Goal: Task Accomplishment & Management: Complete application form

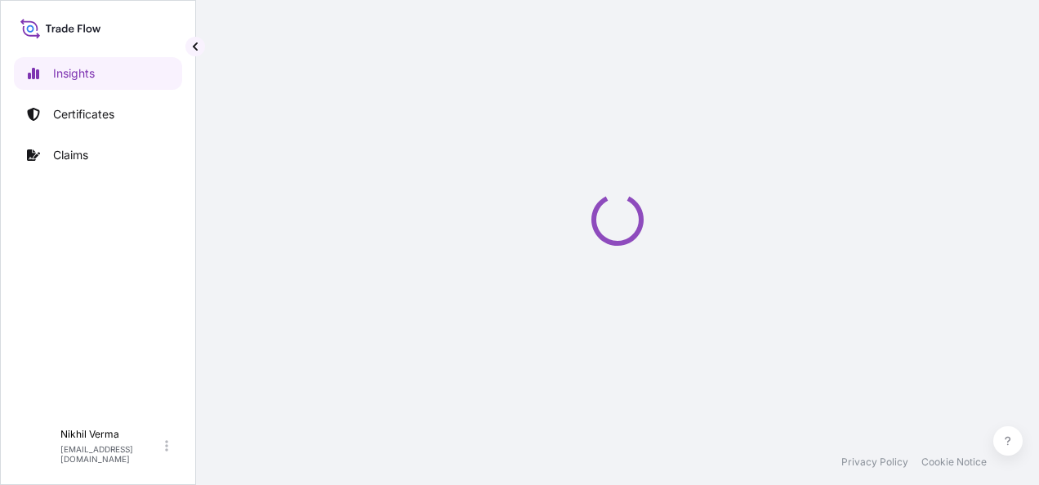
select select "2025"
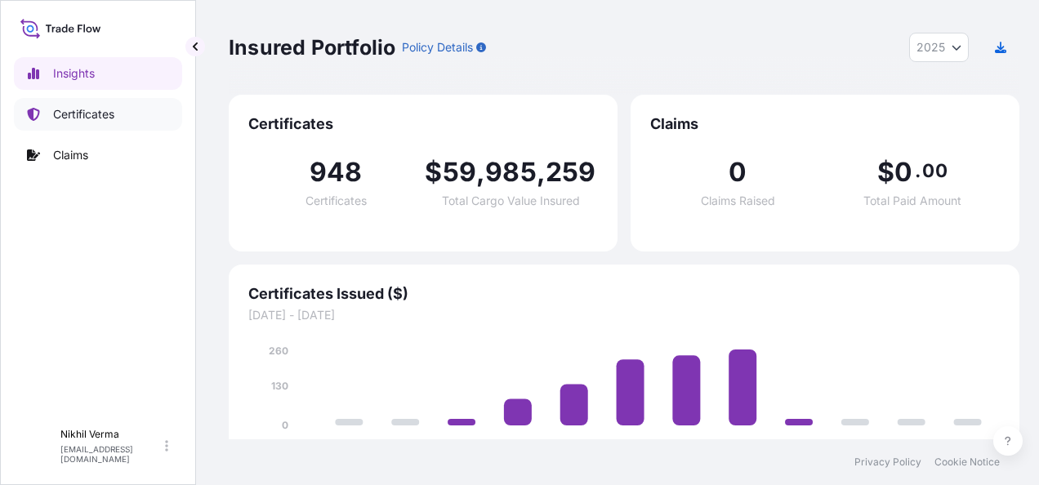
click at [90, 118] on link "Certificates" at bounding box center [98, 114] width 168 height 33
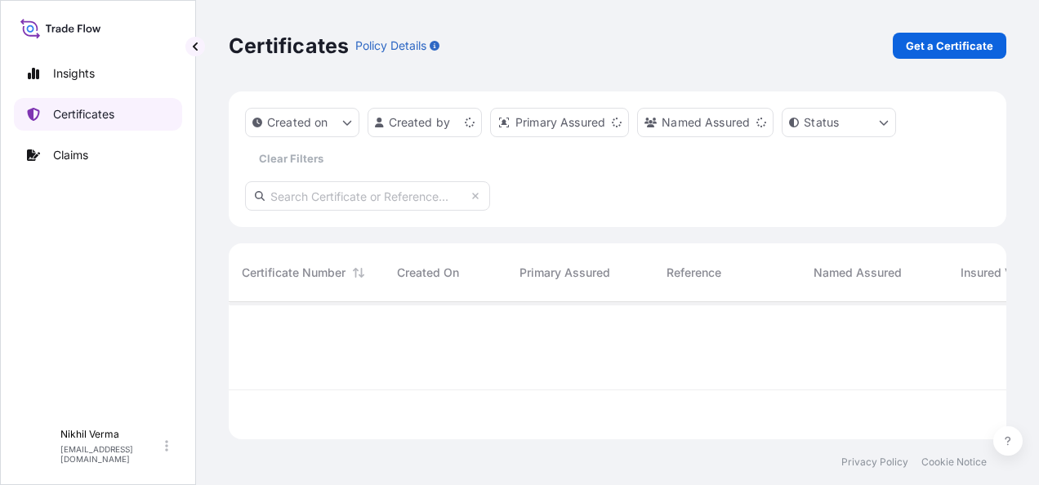
scroll to position [185, 773]
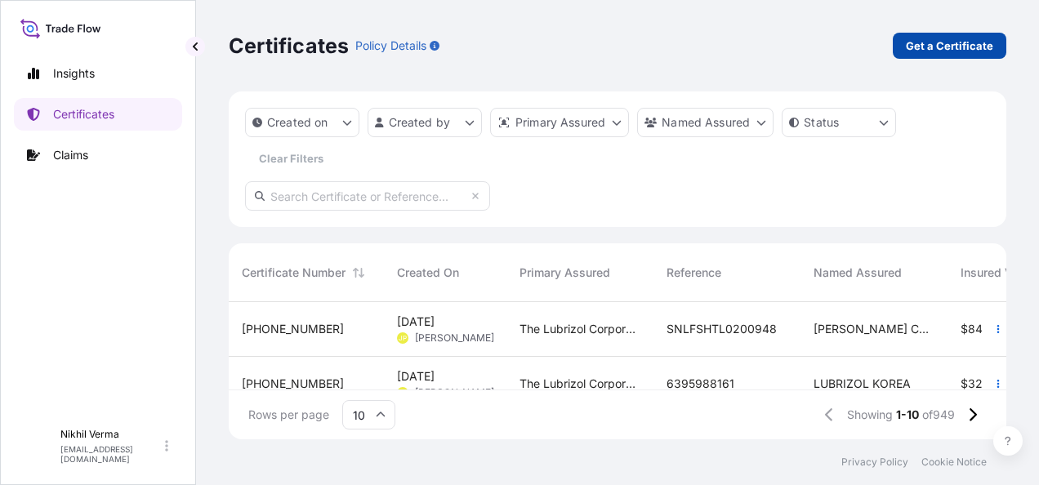
click at [961, 38] on p "Get a Certificate" at bounding box center [949, 46] width 87 height 16
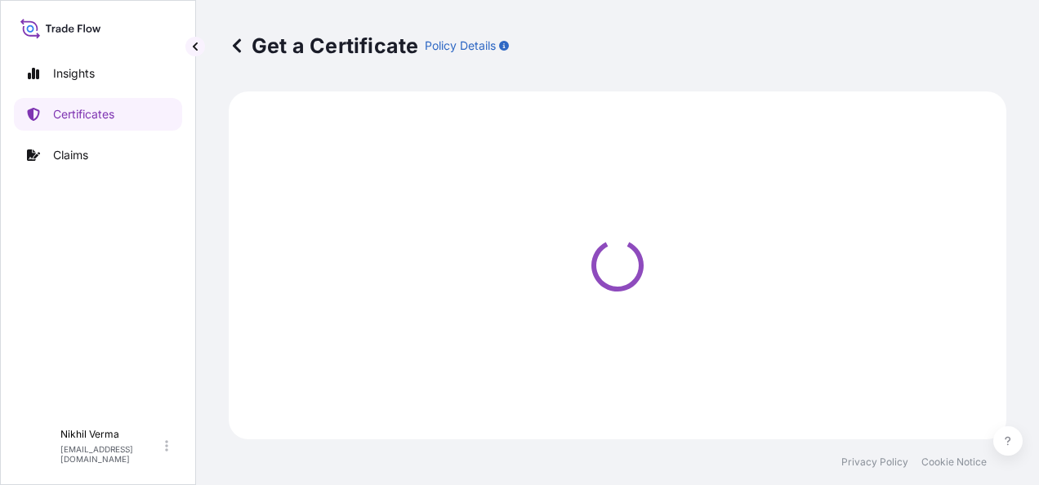
select select "Barge"
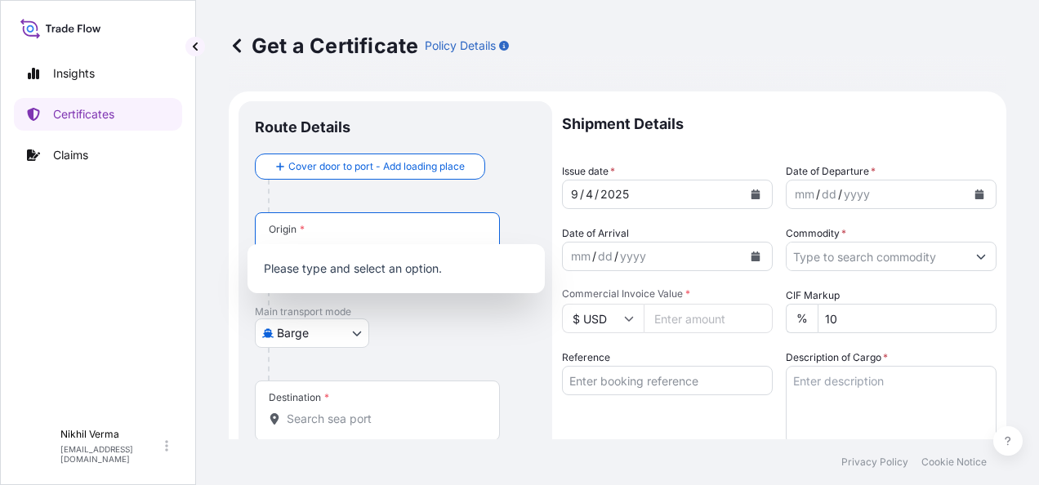
click at [330, 243] on input "Origin *" at bounding box center [383, 251] width 193 height 16
paste input "Oudalle, FROUD"
click at [420, 348] on div at bounding box center [402, 364] width 268 height 33
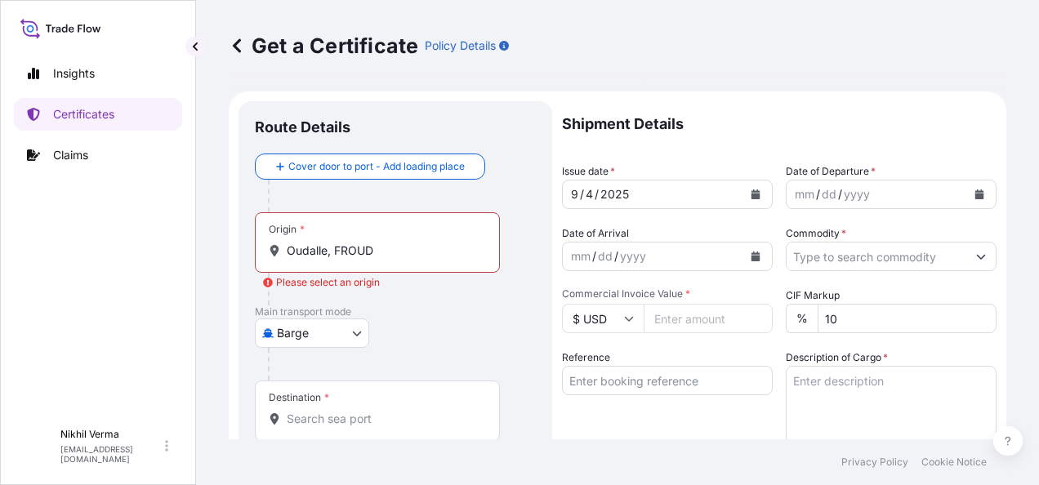
click at [383, 243] on input "Oudalle, FROUD" at bounding box center [383, 251] width 193 height 16
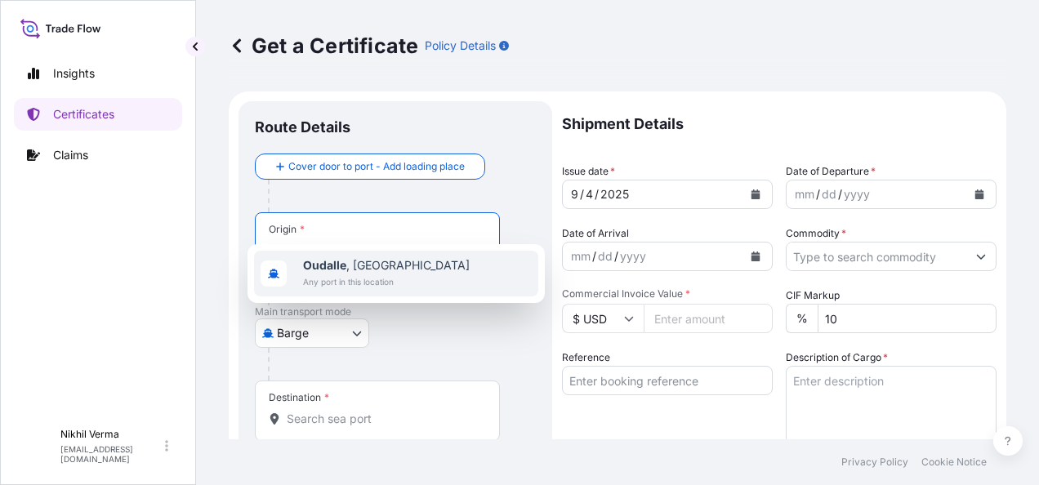
click at [342, 274] on span "Any port in this location" at bounding box center [386, 282] width 167 height 16
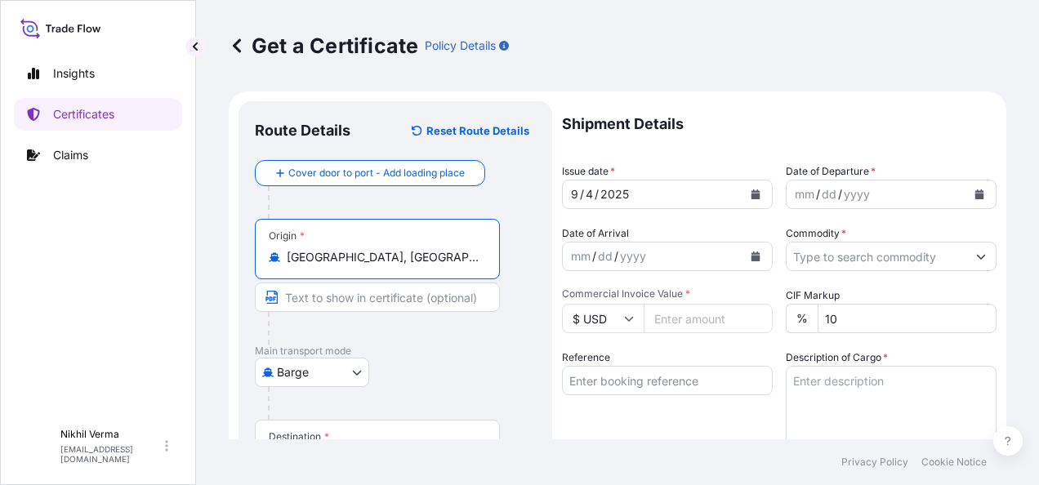
type input "Oudalle, France"
click at [421, 358] on div "Barge Air Barge Road Ocean Vessel Rail Barge in Tow" at bounding box center [395, 372] width 281 height 29
click at [328, 420] on div "Destination *" at bounding box center [377, 450] width 245 height 60
click at [328, 450] on input "Destination *" at bounding box center [383, 458] width 193 height 16
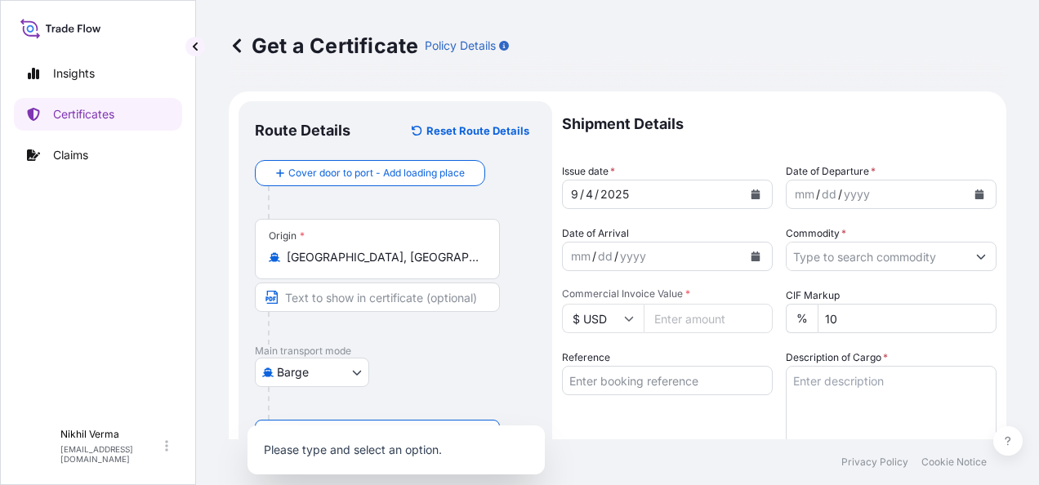
paste input "Jeddah, SAJED"
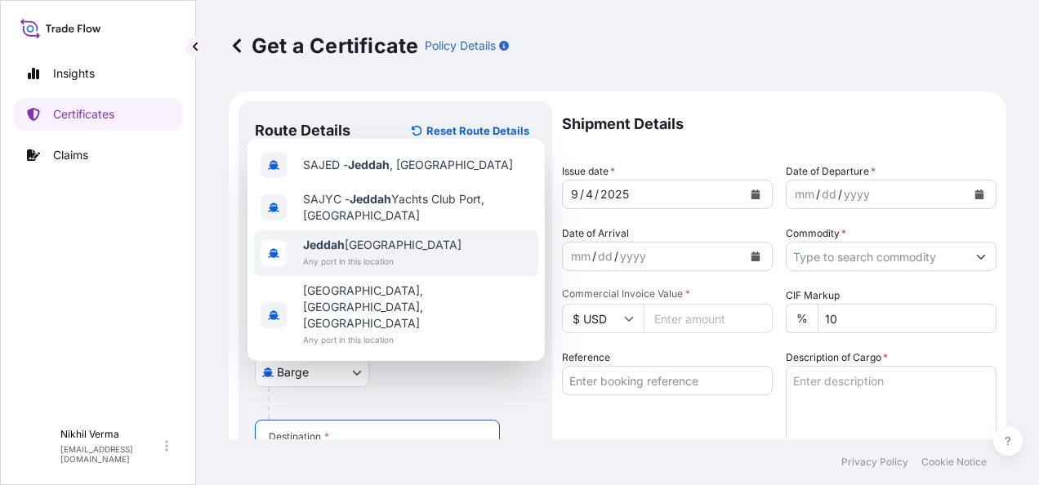
click at [359, 253] on span "Jeddah Saudi Arabia" at bounding box center [382, 245] width 158 height 16
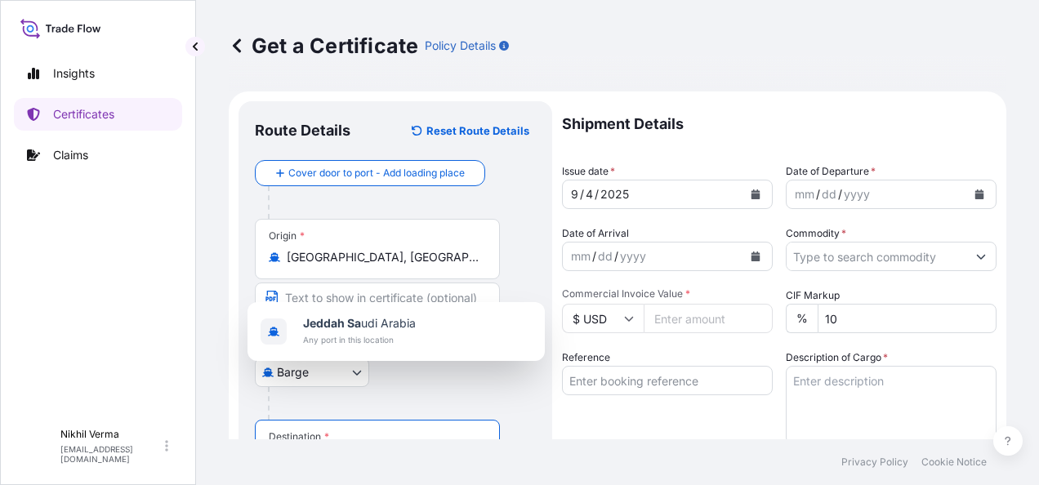
type input "J"
paste input "SAJED - Jeddah, Saudi Arabia"
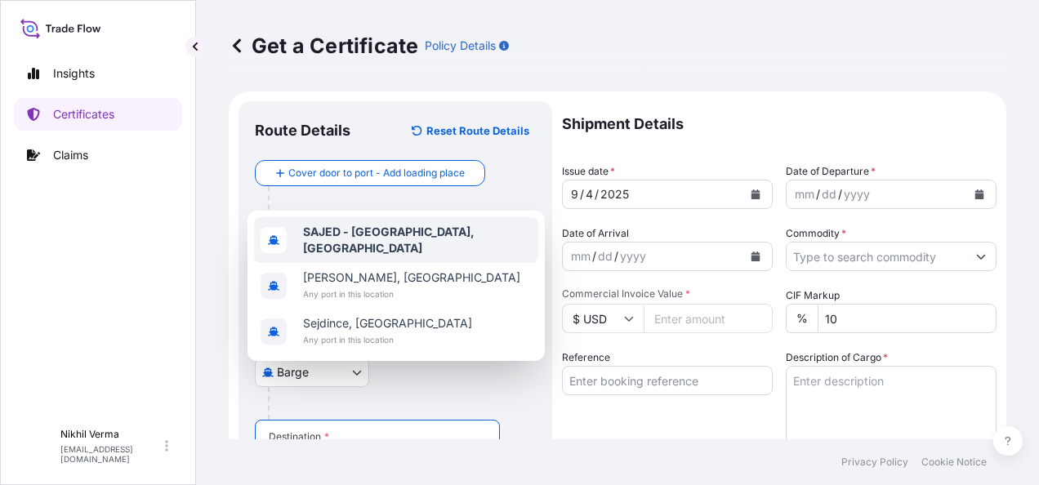
click at [363, 255] on b "SAJED - Jeddah, Saudi Arabia" at bounding box center [389, 240] width 172 height 30
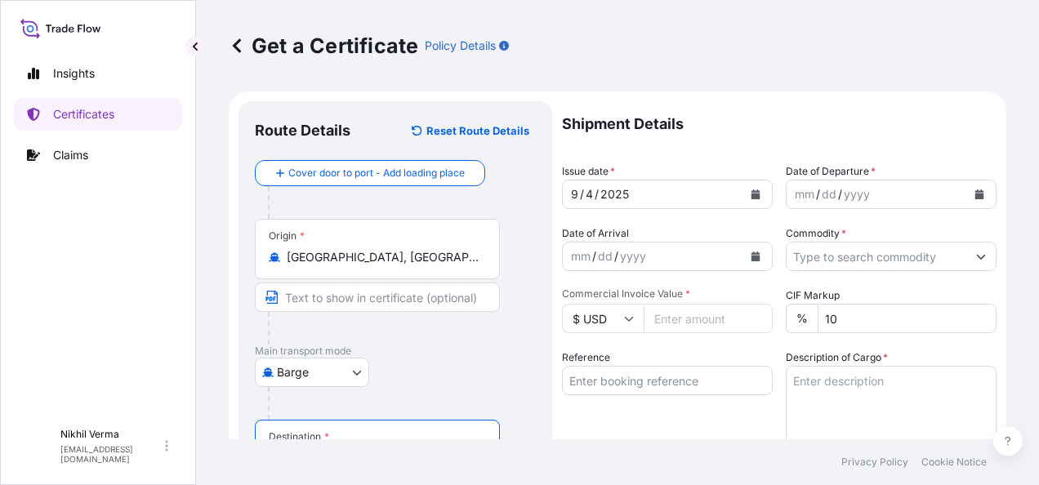
type input "SAJED - Jeddah, Saudi Arabia"
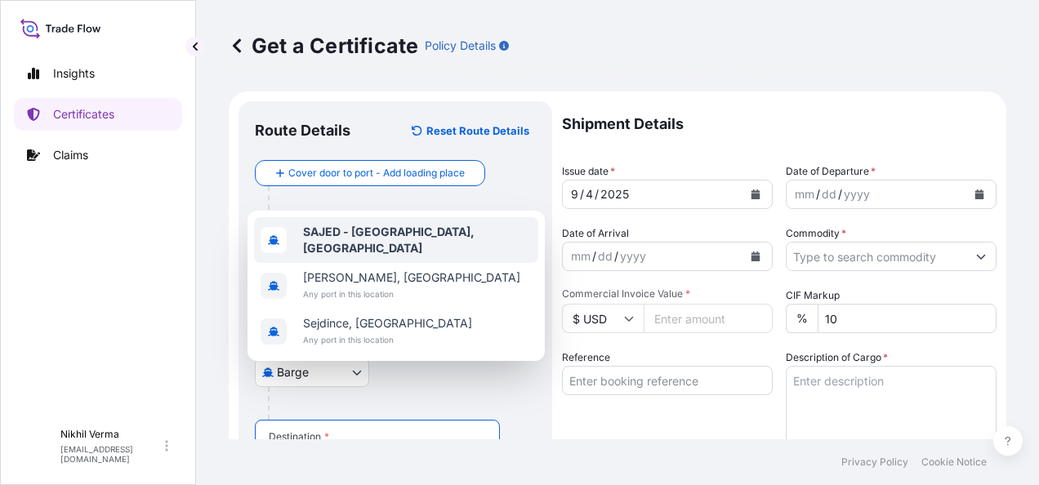
click at [362, 186] on div at bounding box center [402, 202] width 268 height 33
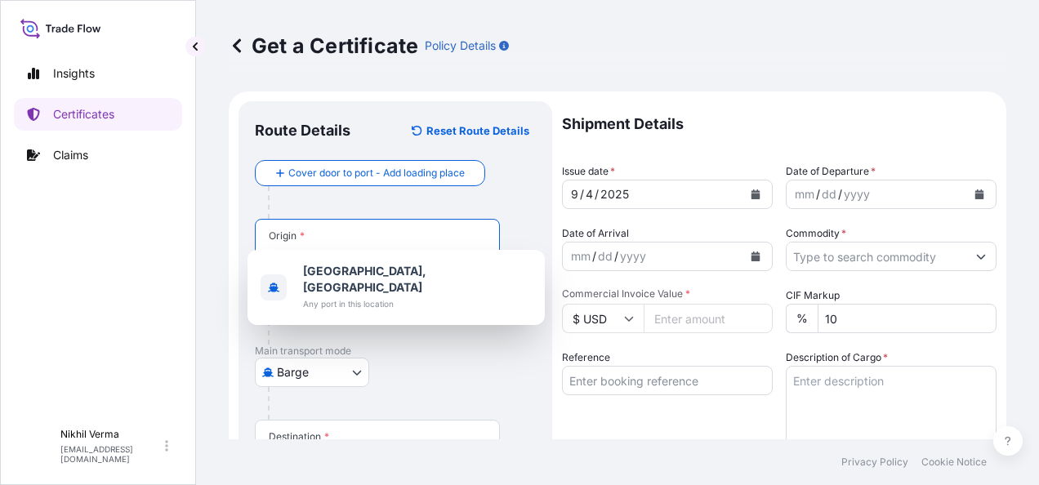
drag, startPoint x: 381, startPoint y: 221, endPoint x: 261, endPoint y: 230, distance: 120.4
click at [269, 249] on div "Oudalle, France" at bounding box center [377, 257] width 217 height 16
paste input "Le Havre, FRLEH"
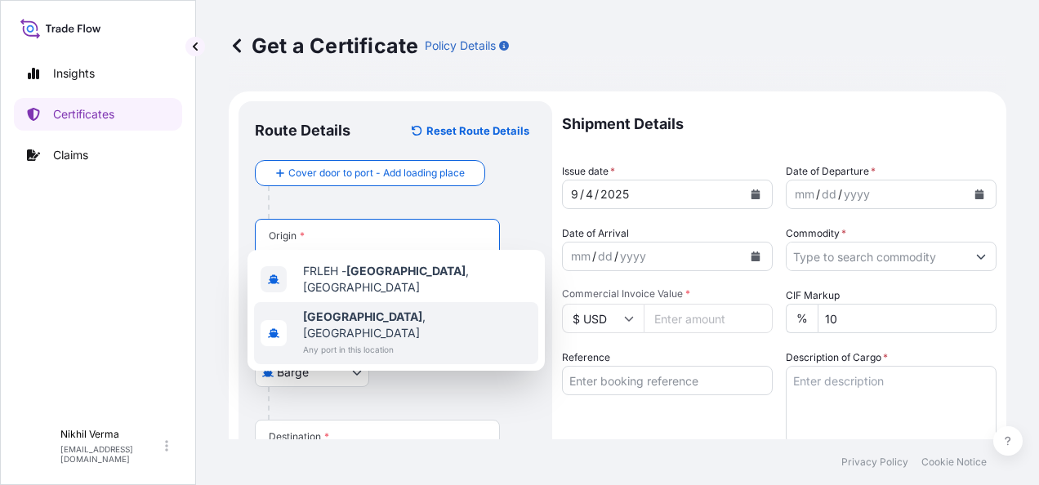
click at [361, 309] on span "Le Havre , France" at bounding box center [417, 325] width 229 height 33
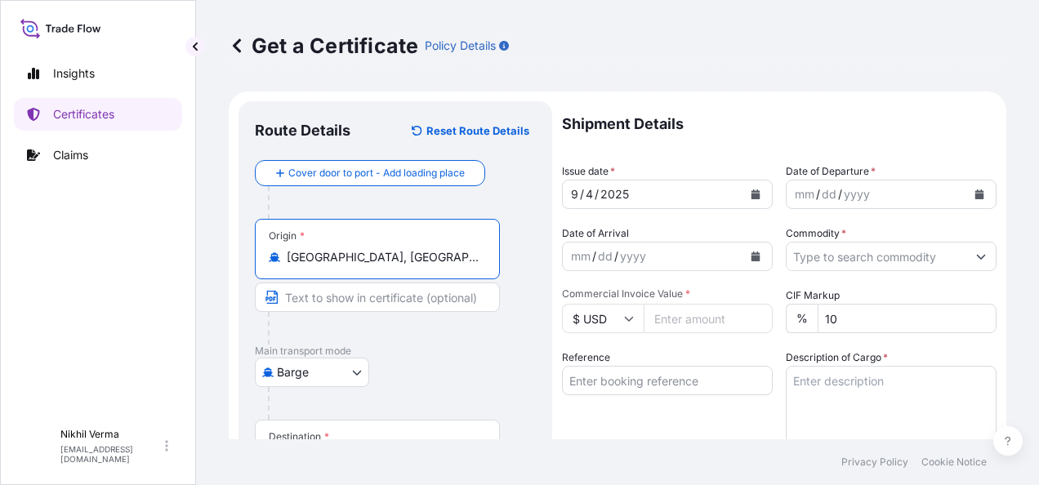
type input "Le Havre, France"
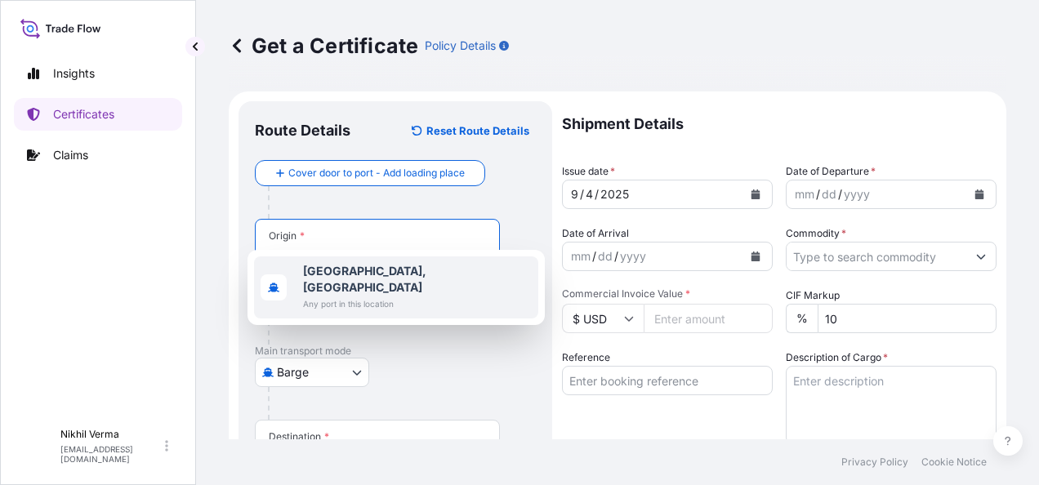
click at [369, 274] on span "Le Havre, France" at bounding box center [417, 279] width 229 height 33
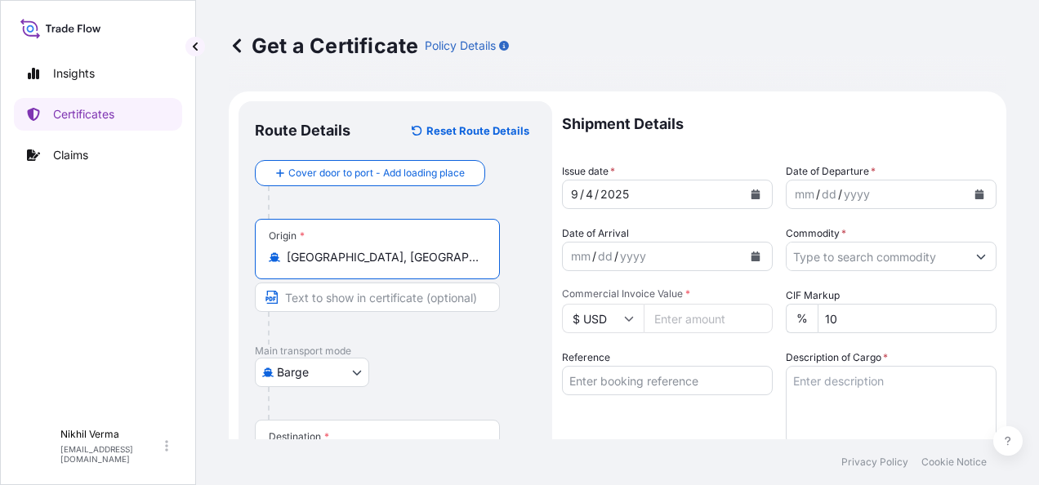
click at [476, 220] on div "Origin * Le Havre, France" at bounding box center [395, 282] width 281 height 126
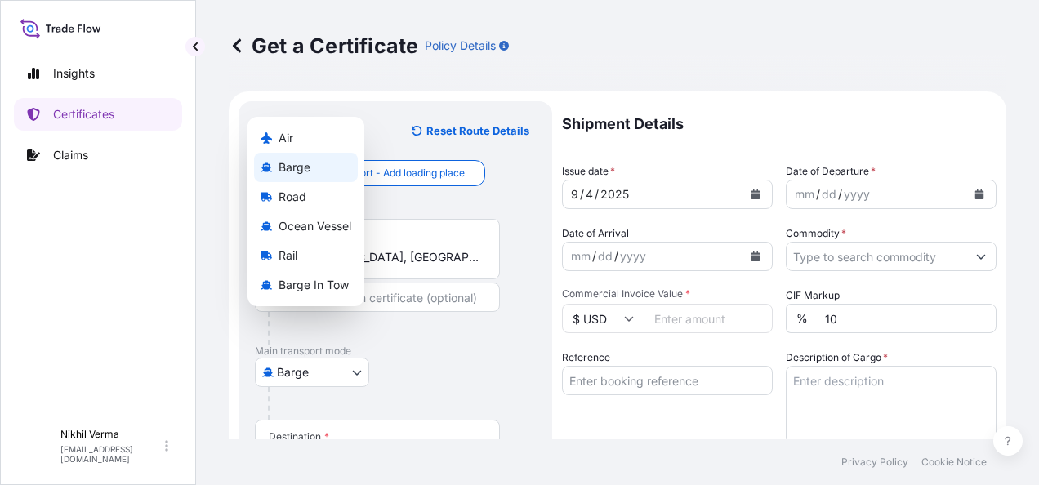
click at [327, 323] on body "Insights Certificates Claims N Nikhil Verma nikhil.verma@lubrizol.com Get a Cer…" at bounding box center [519, 242] width 1039 height 485
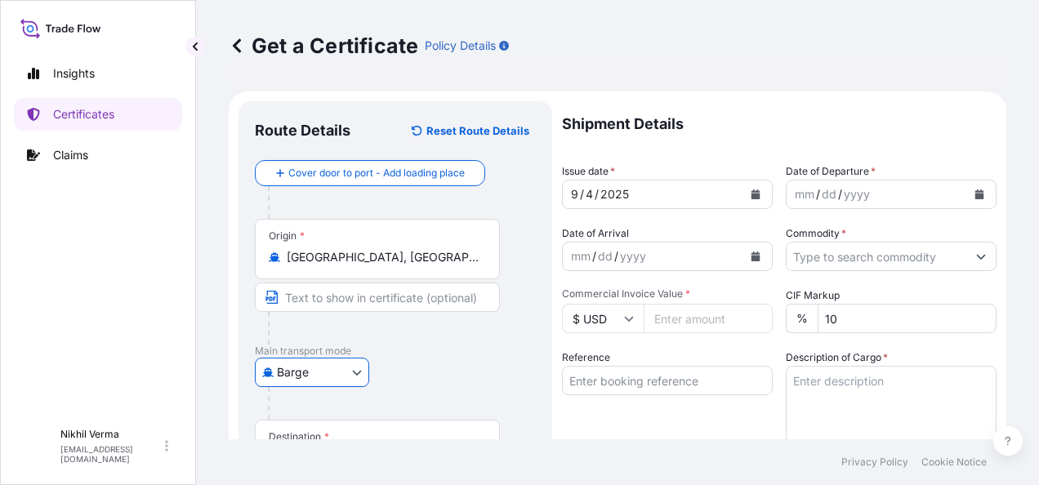
click at [328, 328] on body "Insights Certificates Claims N Nikhil Verma nikhil.verma@lubrizol.com Get a Cer…" at bounding box center [519, 242] width 1039 height 485
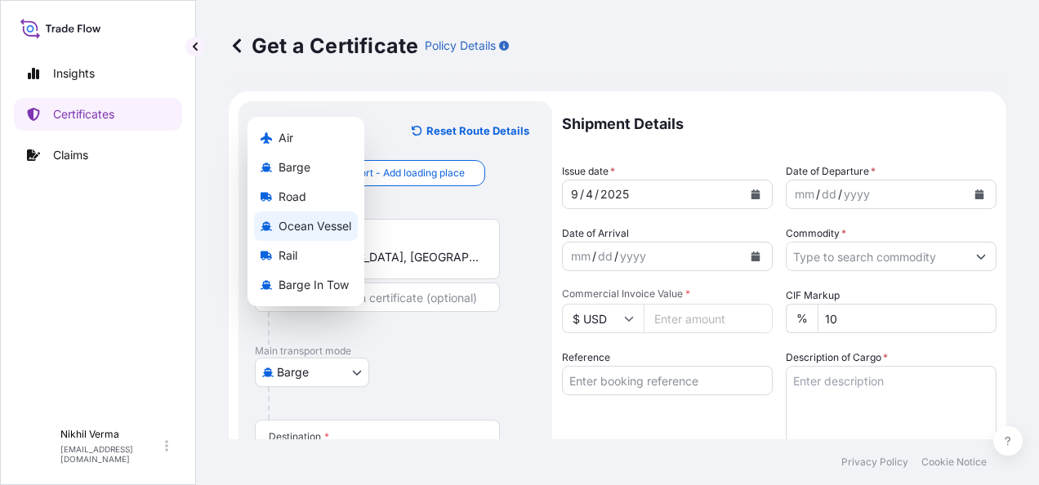
click at [297, 233] on span "Ocean Vessel" at bounding box center [315, 226] width 73 height 16
select select "Ocean Vessel"
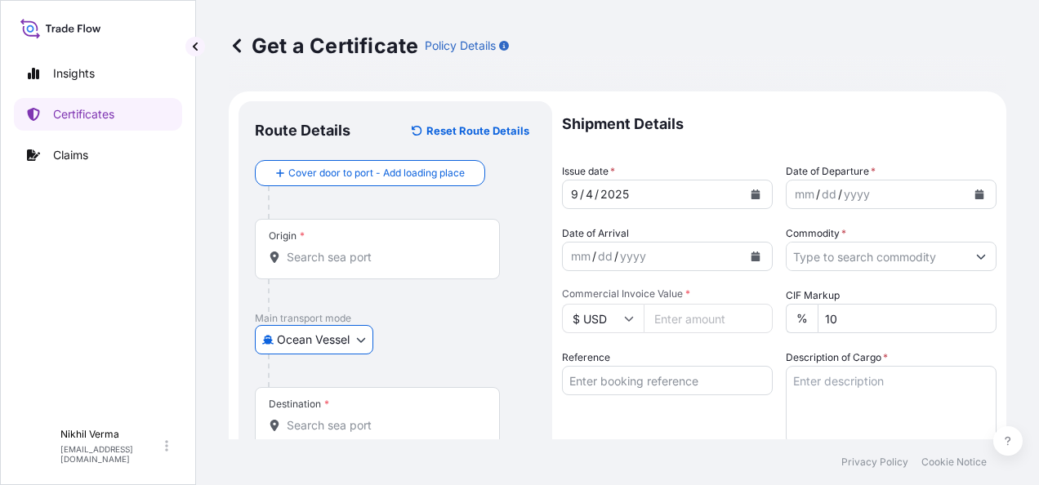
click at [313, 249] on input "Origin *" at bounding box center [383, 257] width 193 height 16
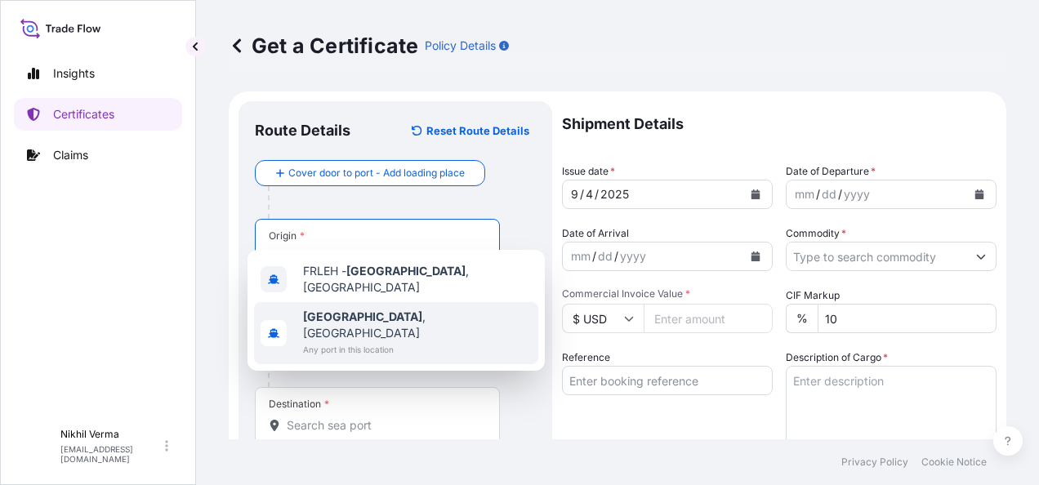
click at [376, 341] on span "Any port in this location" at bounding box center [417, 349] width 229 height 16
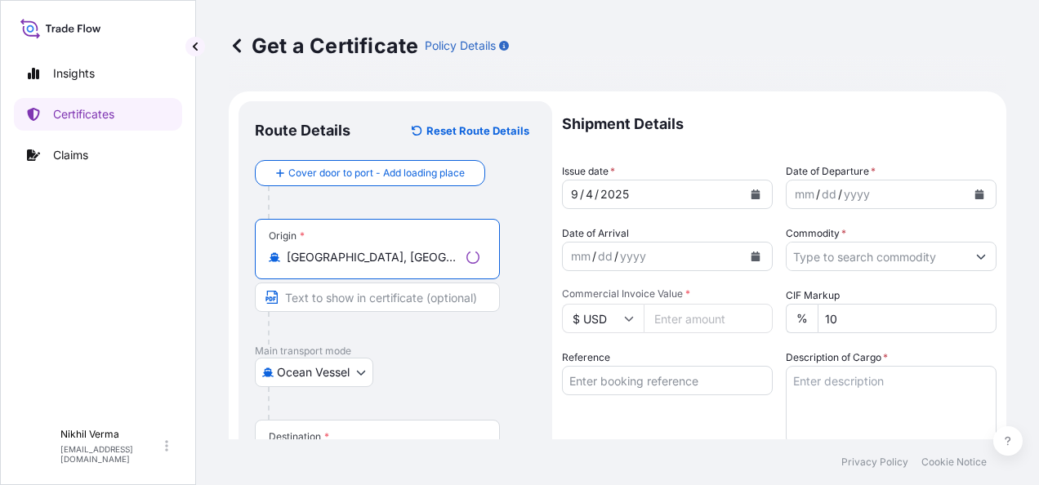
type input "Le Havre, France"
click at [343, 420] on div "Destination *" at bounding box center [377, 450] width 245 height 60
click at [343, 450] on input "Destination *" at bounding box center [383, 458] width 193 height 16
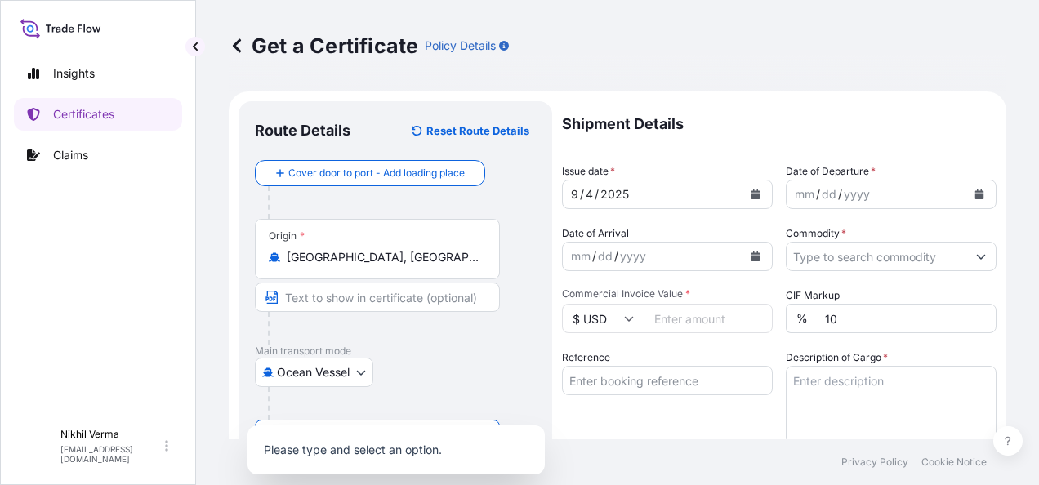
paste input "SAJED - Jeddah, Saudi Arabia"
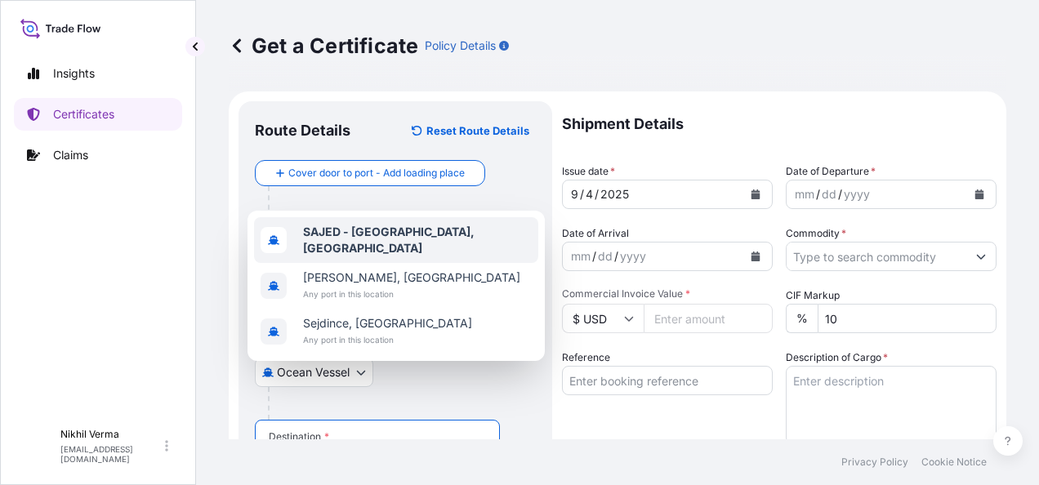
click at [346, 255] on b "SAJED - Jeddah, Saudi Arabia" at bounding box center [389, 240] width 172 height 30
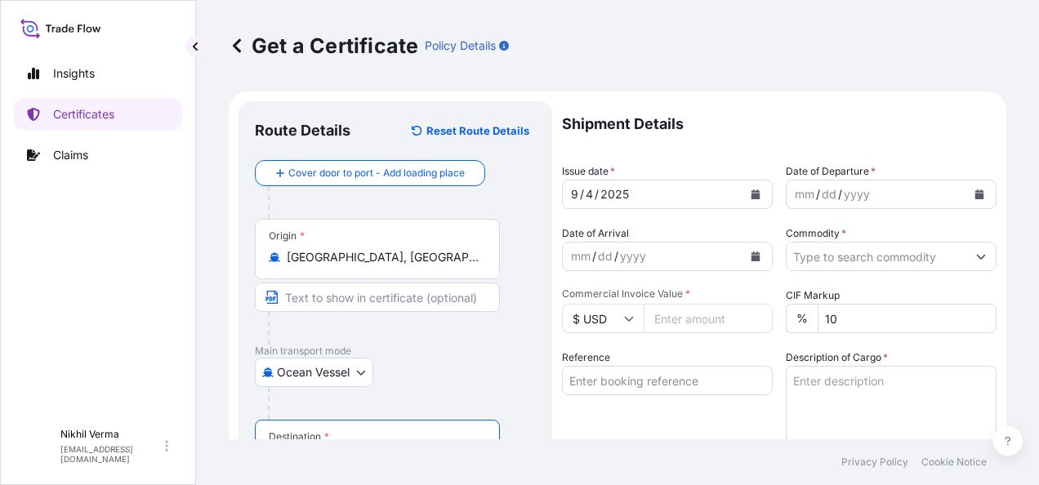
type input "SAJED - Jeddah, Saudi Arabia"
click at [446, 312] on div at bounding box center [384, 328] width 232 height 33
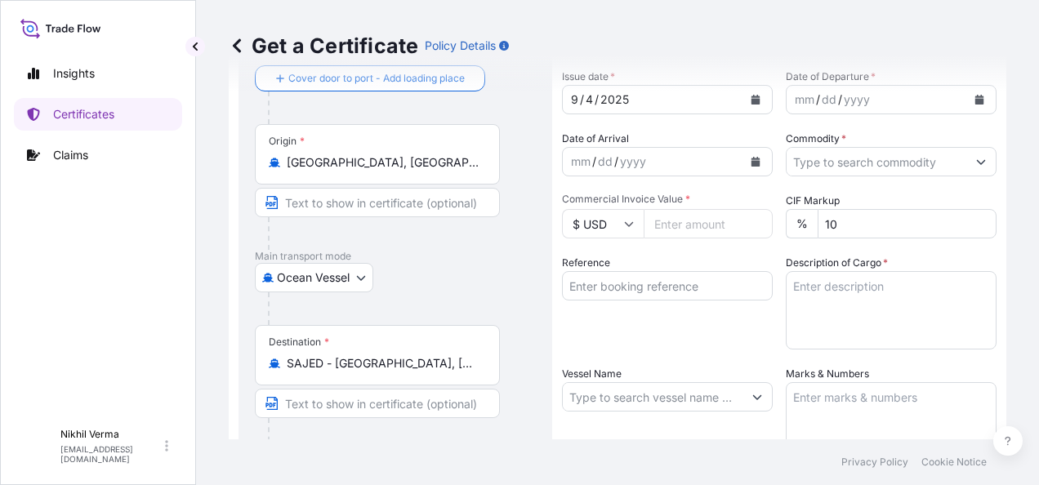
scroll to position [72, 0]
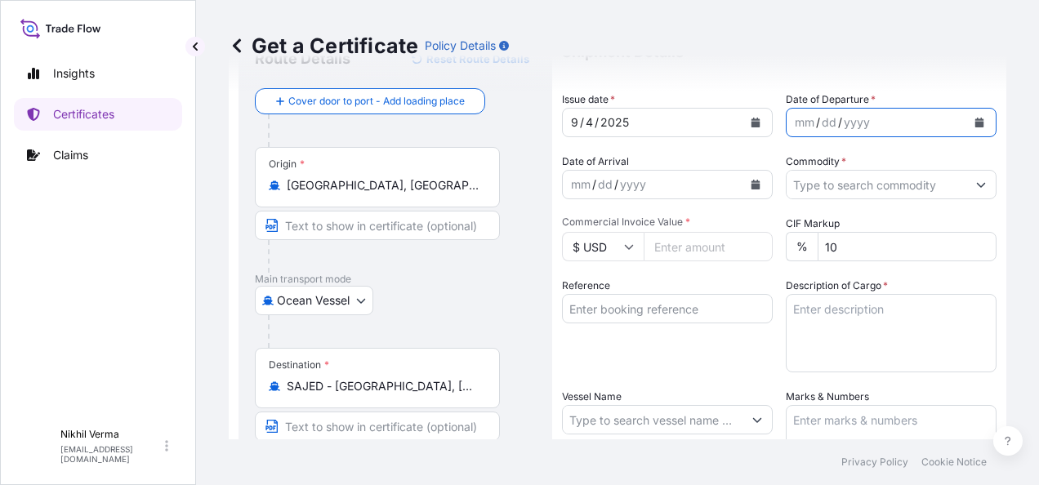
click at [977, 118] on icon "Calendar" at bounding box center [979, 123] width 9 height 10
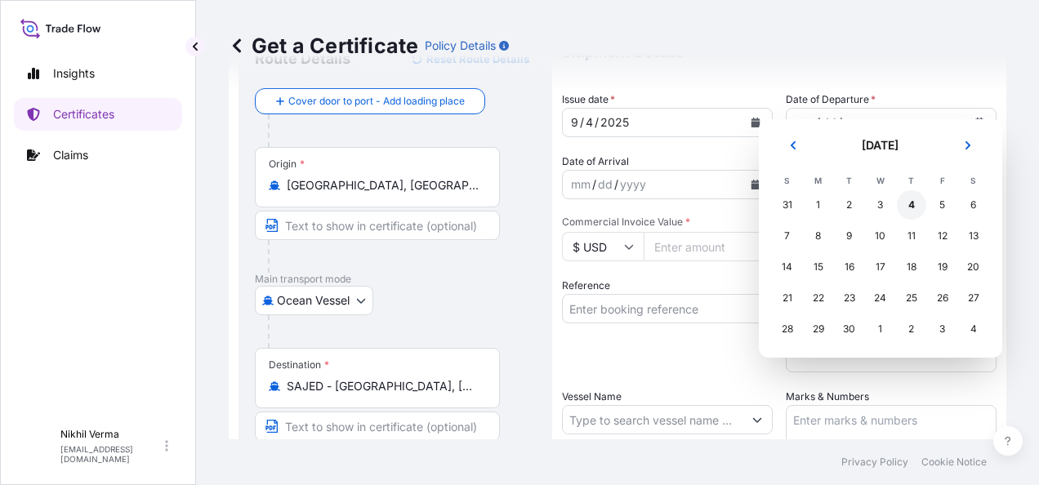
click at [897, 197] on div "4" at bounding box center [911, 204] width 29 height 29
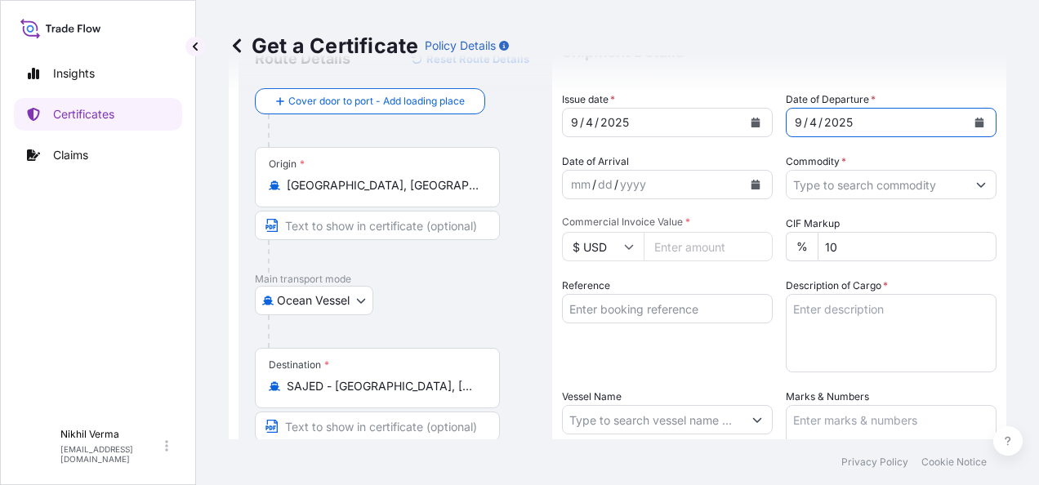
click at [814, 170] on input "Commodity *" at bounding box center [877, 184] width 180 height 29
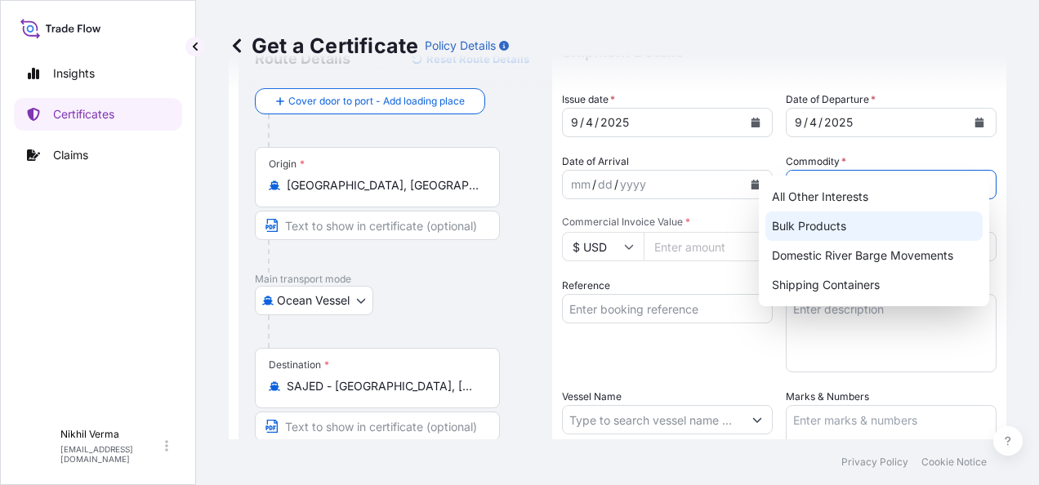
click at [804, 219] on div "Bulk Products" at bounding box center [873, 226] width 216 height 29
type input "Bulk Products"
click at [841, 222] on div "Bulk Products" at bounding box center [873, 226] width 216 height 29
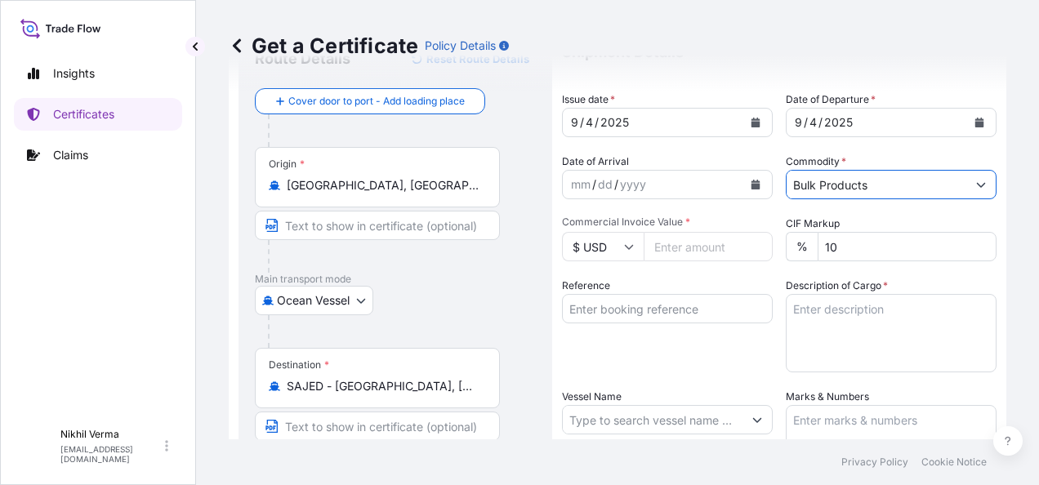
click at [987, 181] on div "Shipment Details Issue date * 9 / 4 / 2025 Date of Departure * 9 / 4 / 2025 Dat…" at bounding box center [779, 418] width 435 height 778
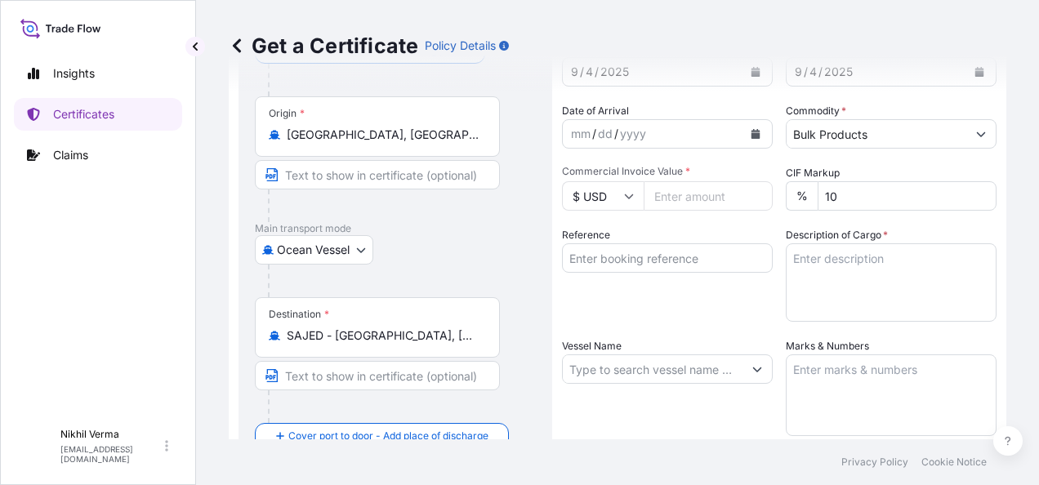
scroll to position [131, 0]
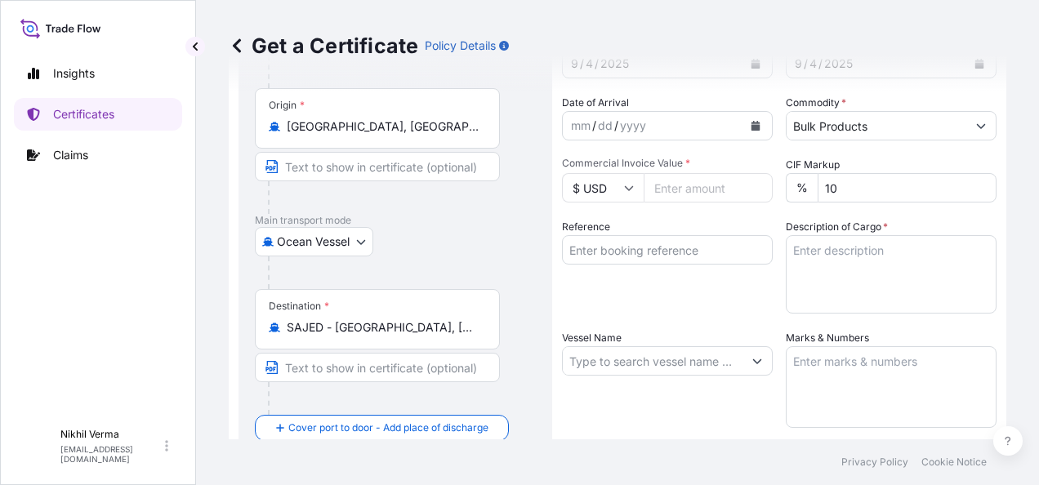
click at [570, 235] on input "Reference" at bounding box center [667, 249] width 211 height 29
paste input "4503911665"
paste input "86651115"
type input "4503911665+86651115"
click at [794, 235] on textarea "Description of Cargo *" at bounding box center [891, 274] width 211 height 78
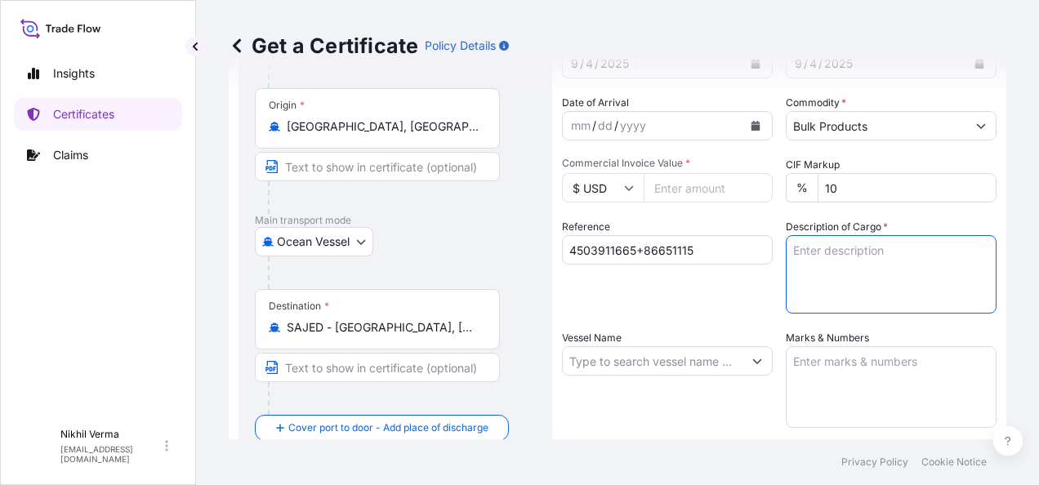
paste textarea "Liquid Bulk Product - 104.40\ UTCU 485239-8 Seals: 0111148, 0111149, 0111150 PR…"
click at [786, 235] on textarea "Liquid Bulk Product - 104.40\ UTCU 485239-8 Seals: 0111148, 0111149, 0111150 PR…" at bounding box center [891, 274] width 211 height 78
paste textarea "SNTU 780034-3"
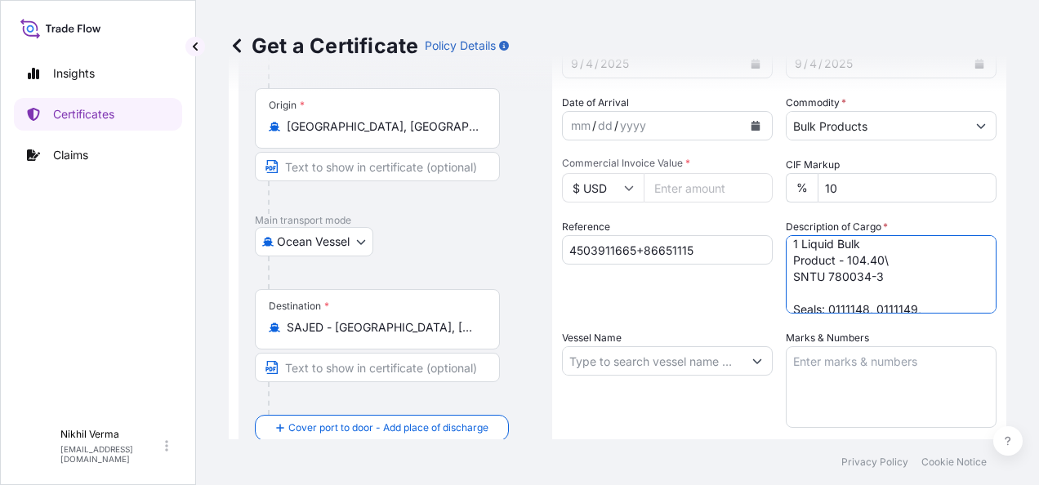
scroll to position [18, 0]
click at [807, 261] on textarea "1 Liquid Bulk Product - 104.40\ SNTU 780034-3 Seals: 0111148, 0111149, 0111150 …" at bounding box center [891, 274] width 211 height 78
paste textarea "Seals: 0114040, 0114038, 0114039"
click at [827, 253] on textarea "1 Liquid Bulk Product - 104.40\ SNTU 780034-3 Seals: 0114040, 0114038, 0114039 …" at bounding box center [891, 274] width 211 height 78
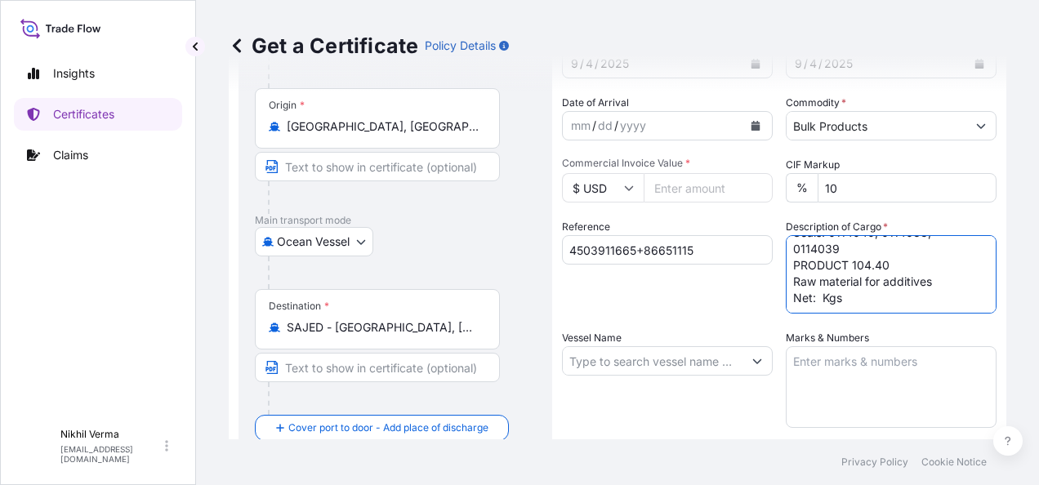
paste textarea "22,740"
type textarea "1 Liquid Bulk Product - 104.40\ SNTU 780034-3 Seals: 0114040, 0114038, 0114039 …"
click at [584, 346] on input "Vessel Name" at bounding box center [653, 360] width 180 height 29
paste input "HAMMONIA BALTICA"
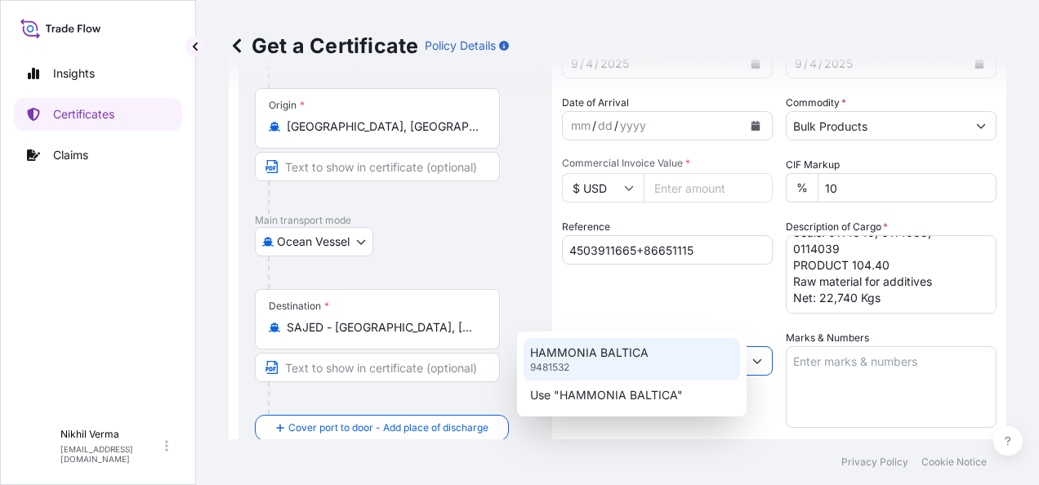
click at [613, 360] on div "HAMMONIA BALTICA 9481532" at bounding box center [632, 359] width 216 height 42
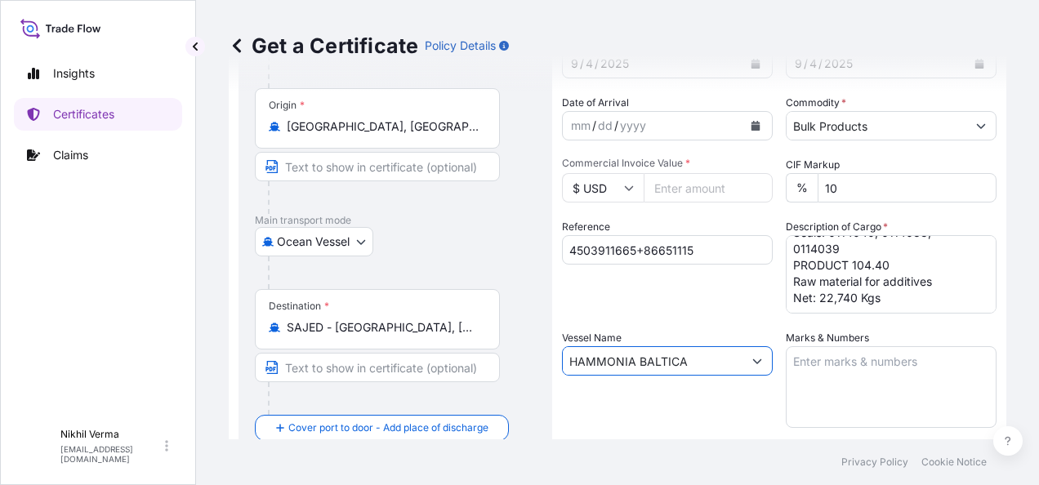
scroll to position [158, 0]
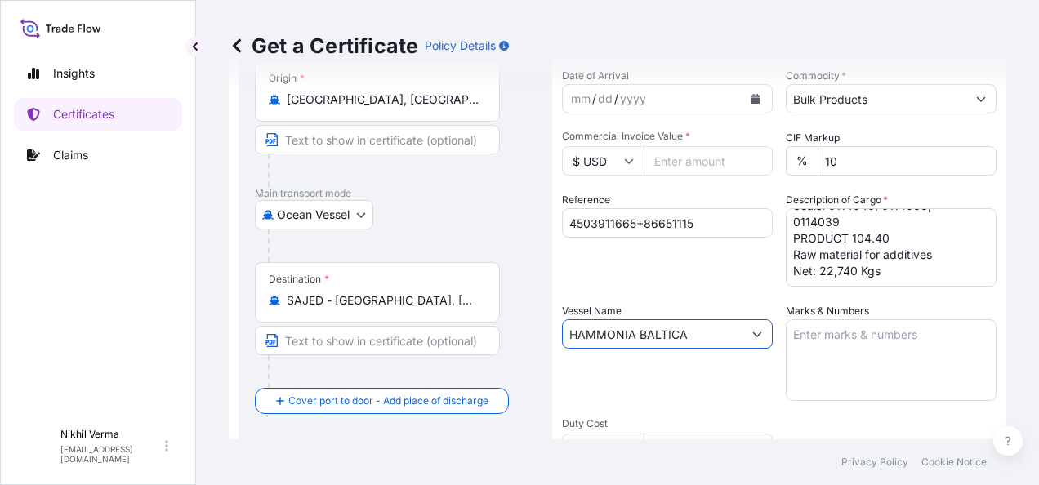
type input "HAMMONIA BALTICA"
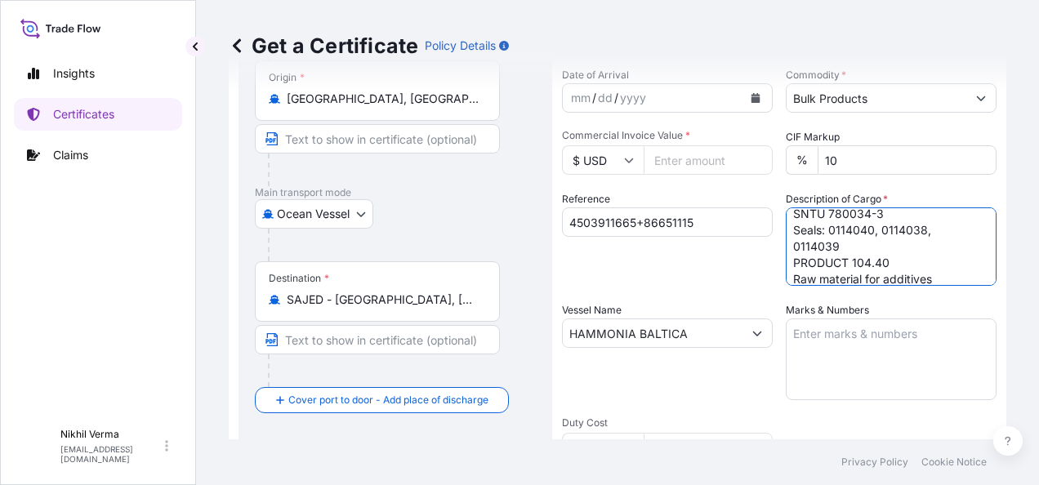
scroll to position [0, 0]
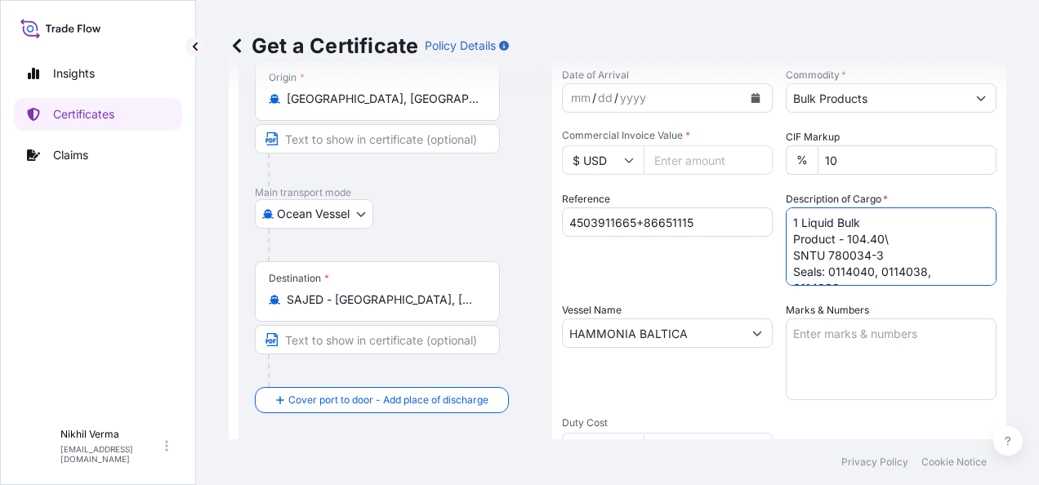
click at [895, 209] on textarea "1 Liquid Bulk Product - 104.40\ SNTU 780034-3 Seals: 0114040, 0114038, 0114039 …" at bounding box center [891, 246] width 211 height 78
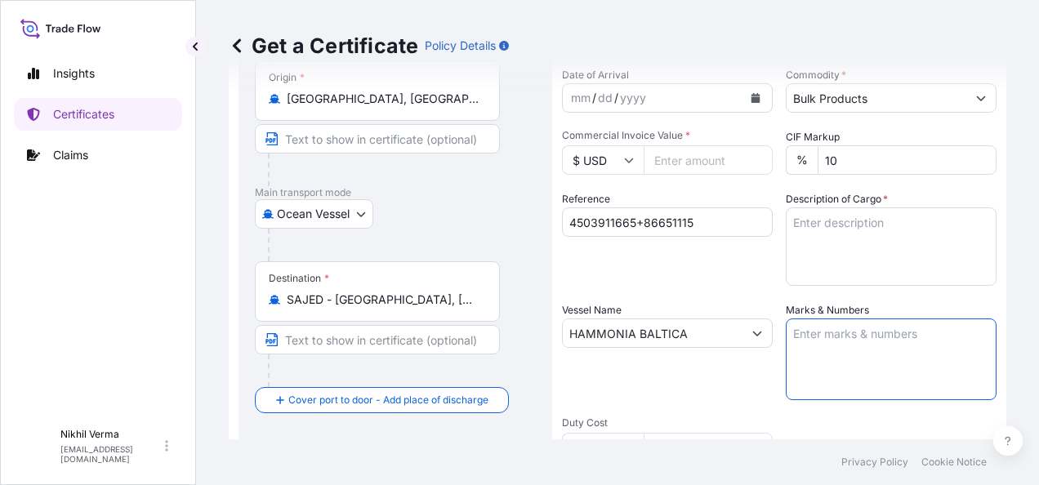
click at [835, 319] on textarea "Marks & Numbers" at bounding box center [891, 360] width 211 height 82
paste textarea "1 Liquid Bulk Product - 104.40\ SNTU 780034-3 Seals: 0114040, 0114038, 0114039 …"
type textarea "1 Liquid Bulk Product - 104.40\ SNTU 780034-3 Seals: 0114040, 0114038, 0114039 …"
click at [839, 207] on textarea "Description of Cargo *" at bounding box center [891, 246] width 211 height 78
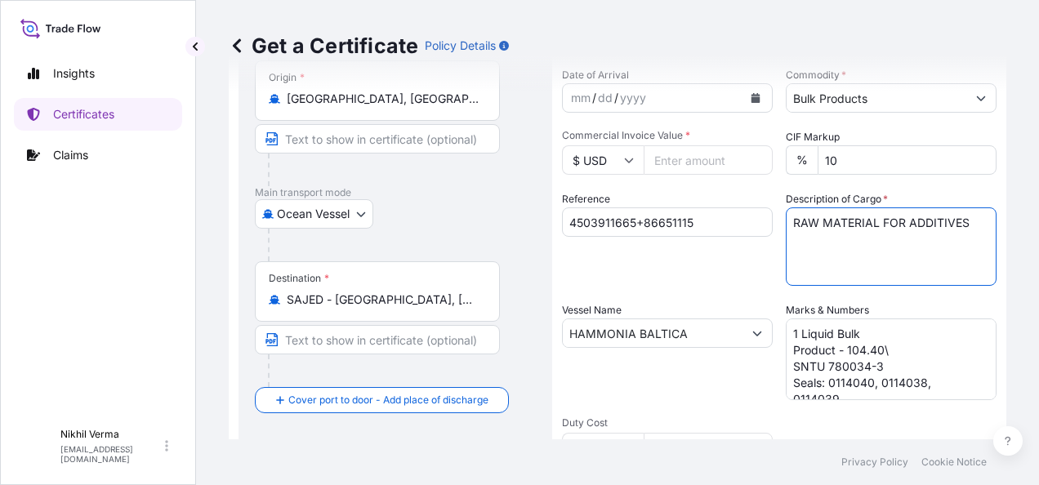
click at [798, 207] on textarea "RAW MATERIAL FOR ADDITIVES" at bounding box center [891, 246] width 211 height 78
click at [786, 207] on textarea "RAW MATERIAL FOR ADDITIVES" at bounding box center [891, 246] width 211 height 78
click at [941, 207] on textarea "RAW MATERIAL FOR ADDITIVES" at bounding box center [891, 246] width 211 height 78
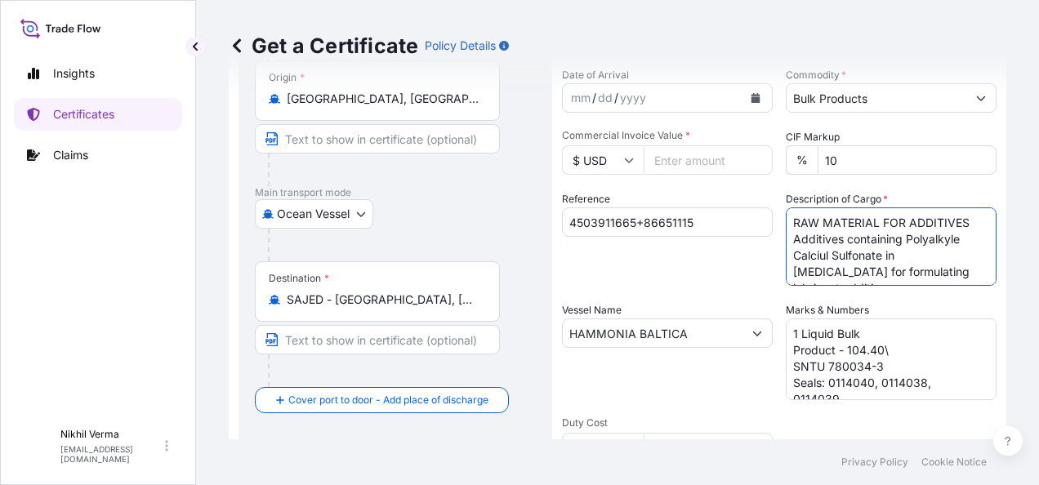
click at [805, 207] on textarea "RAW MATERIAL FOR ADDITIVES Additives containing Polyalkyle Calciul Sulfonate in…" at bounding box center [891, 246] width 211 height 78
type textarea "RAW MATERIAL FOR ADDITIVES Additives containing Polyalkyle Calcium Sulfonate in…"
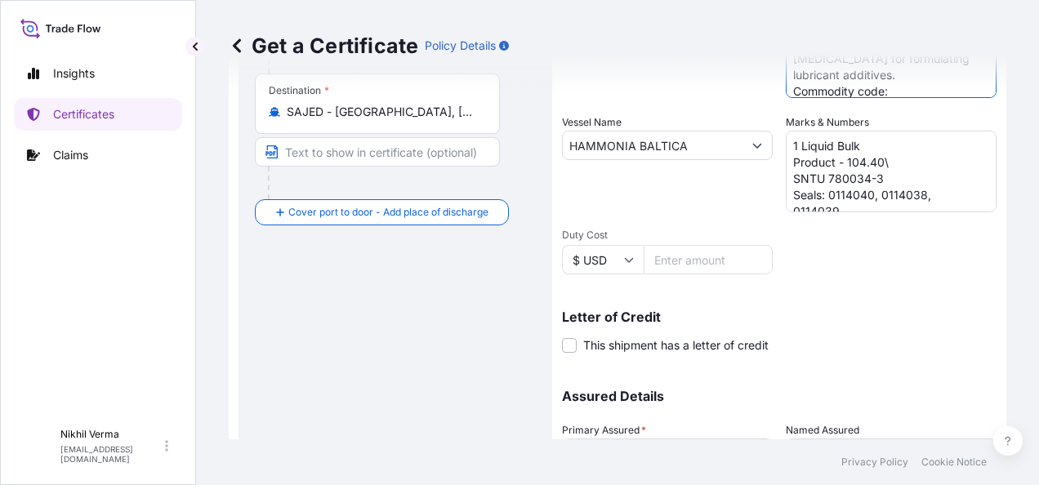
scroll to position [349, 0]
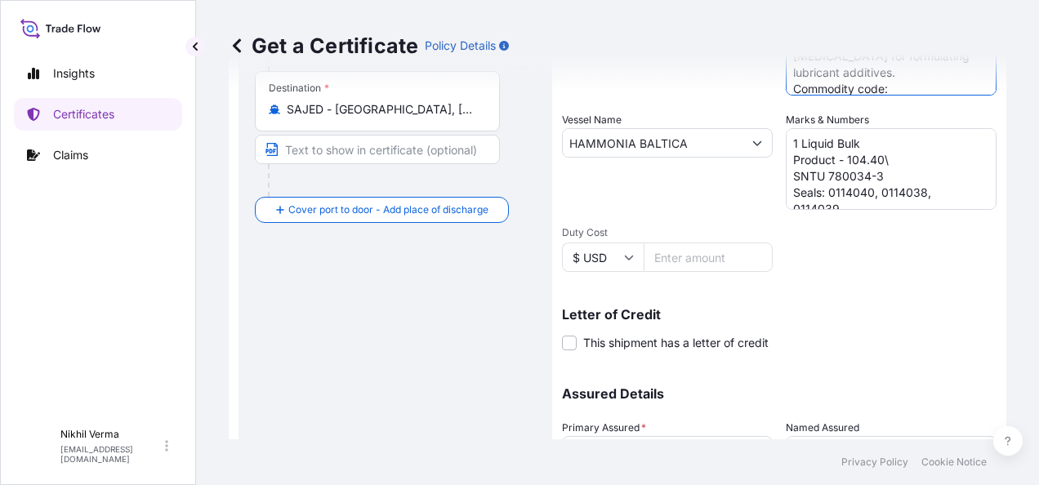
click at [614, 391] on body "Insights Certificates Claims N Nikhil Verma nikhil.verma@lubrizol.com Get a Cer…" at bounding box center [519, 242] width 1039 height 485
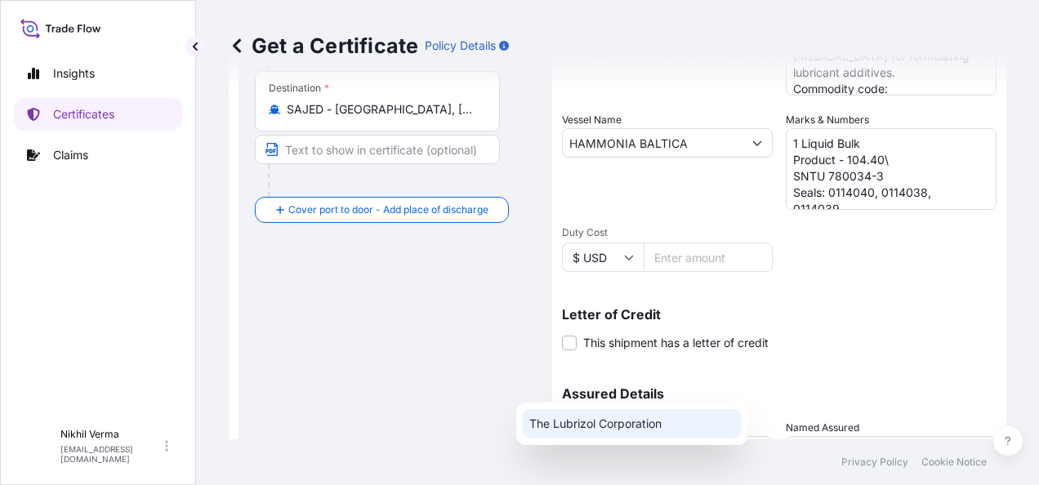
click at [610, 421] on div "The Lubrizol Corporation" at bounding box center [632, 423] width 218 height 29
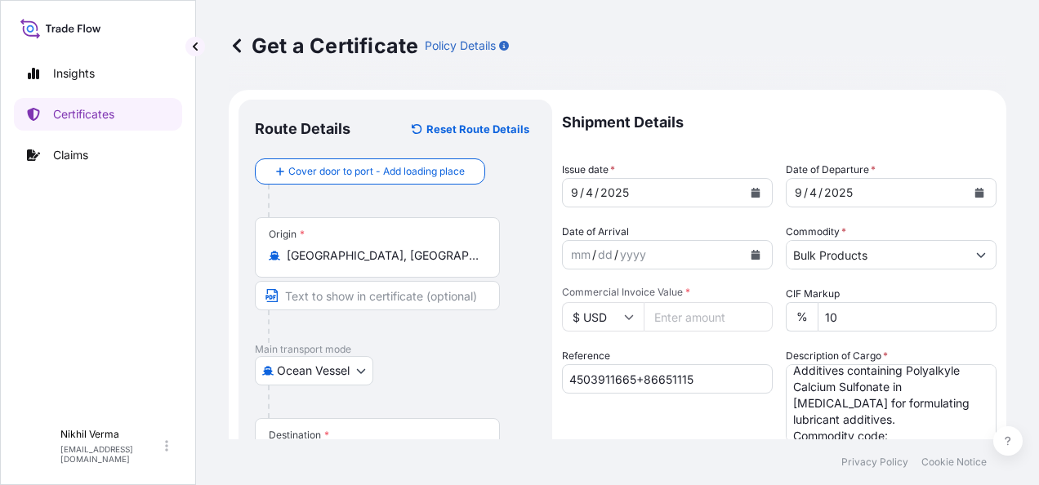
scroll to position [0, 0]
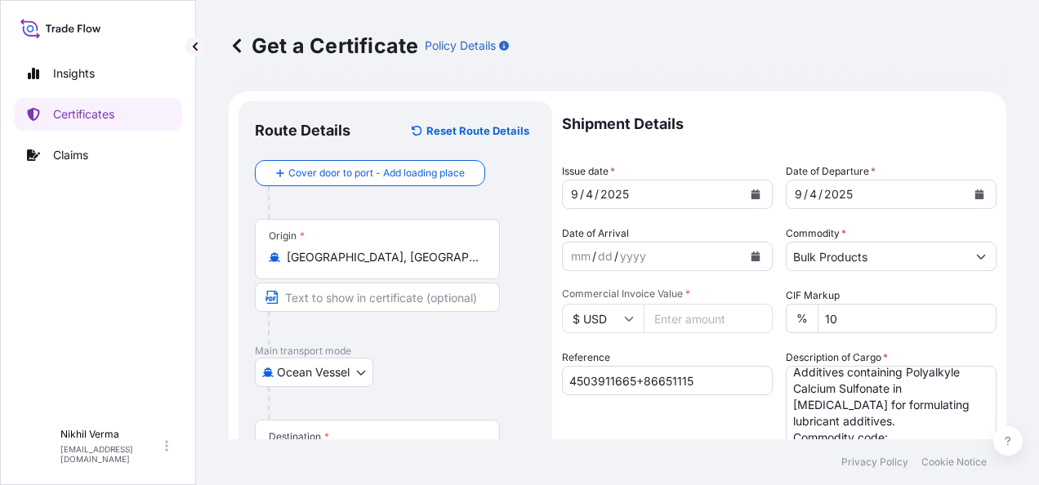
click at [664, 304] on input "Commercial Invoice Value *" at bounding box center [708, 318] width 129 height 29
click at [582, 304] on input "$ USD" at bounding box center [603, 318] width 82 height 29
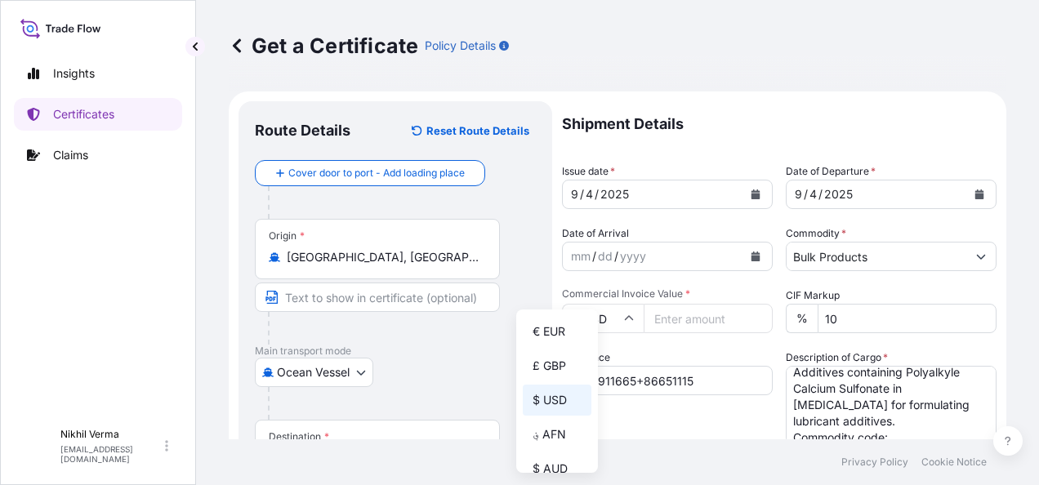
click at [582, 304] on input "$ USD" at bounding box center [603, 318] width 82 height 29
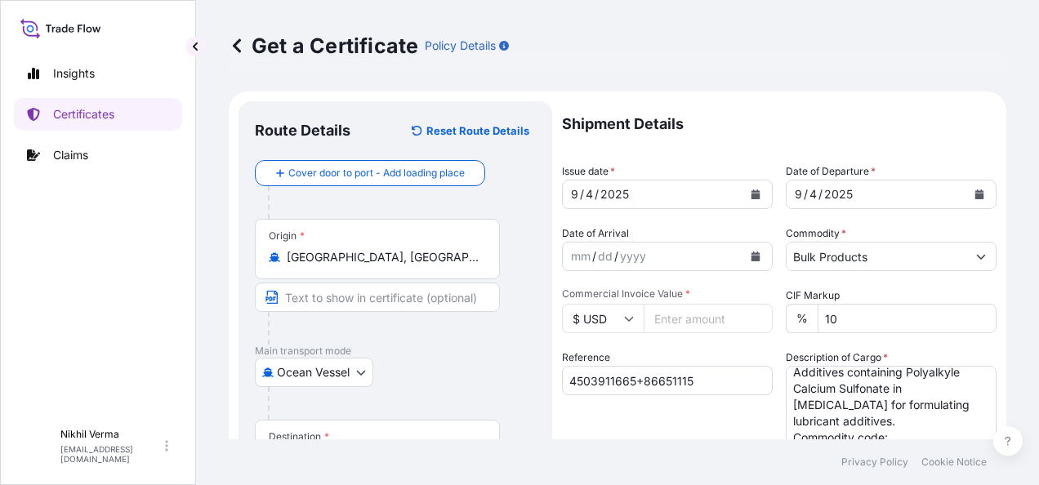
click at [573, 304] on input "$ USD" at bounding box center [603, 318] width 82 height 29
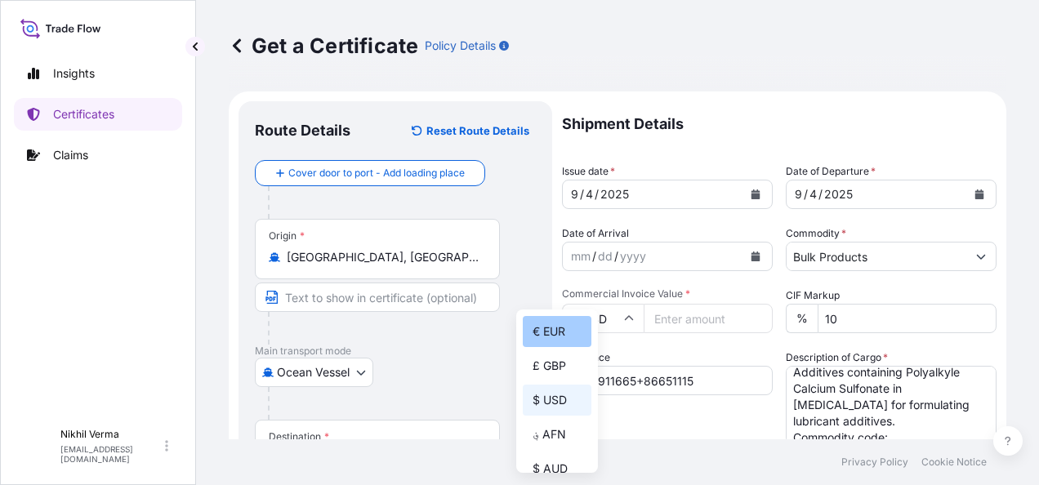
click at [556, 333] on div "€ EUR" at bounding box center [557, 331] width 69 height 31
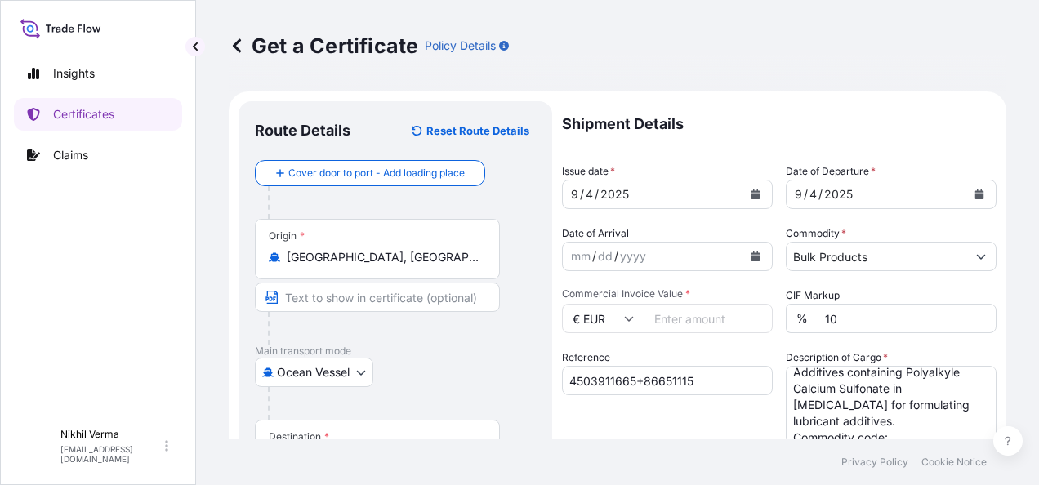
click at [652, 304] on input "Commercial Invoice Value *" at bounding box center [708, 318] width 129 height 29
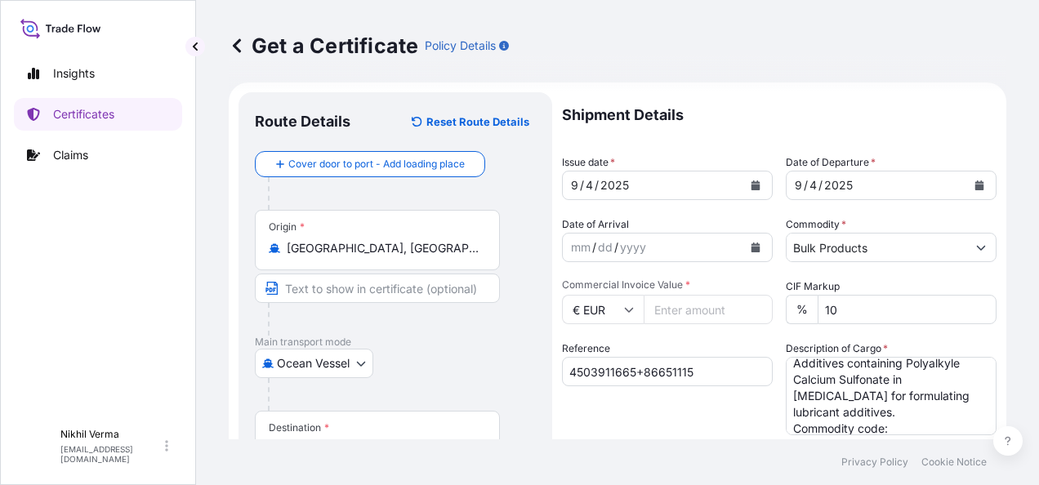
scroll to position [8, 0]
click at [562, 296] on input "€ EUR" at bounding box center [603, 310] width 82 height 29
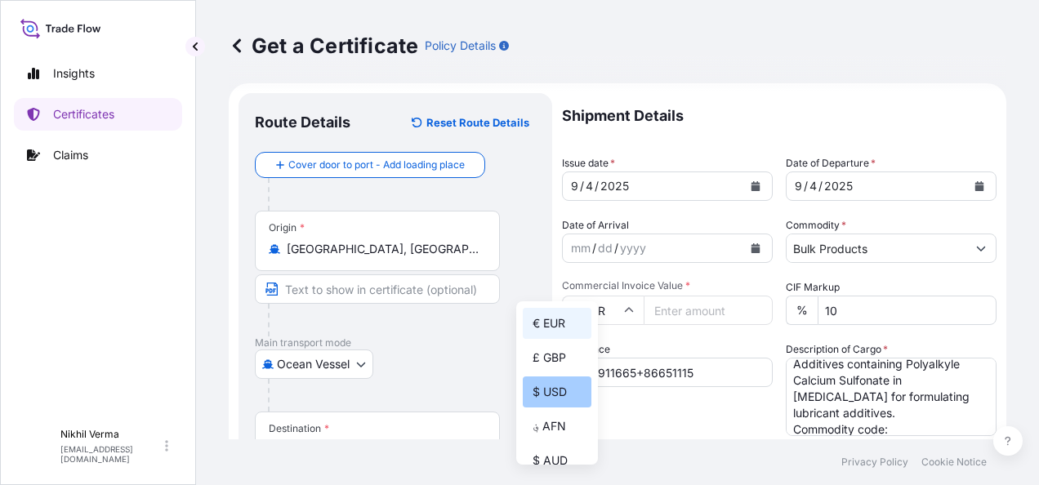
click at [559, 395] on div "$ USD" at bounding box center [557, 392] width 69 height 31
type input "$ USD"
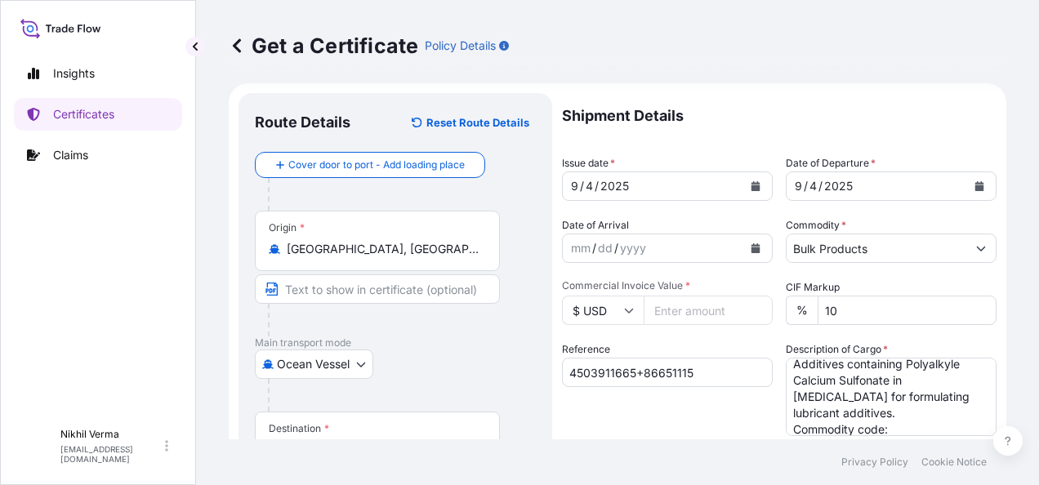
click at [645, 296] on input "Commercial Invoice Value *" at bounding box center [708, 310] width 129 height 29
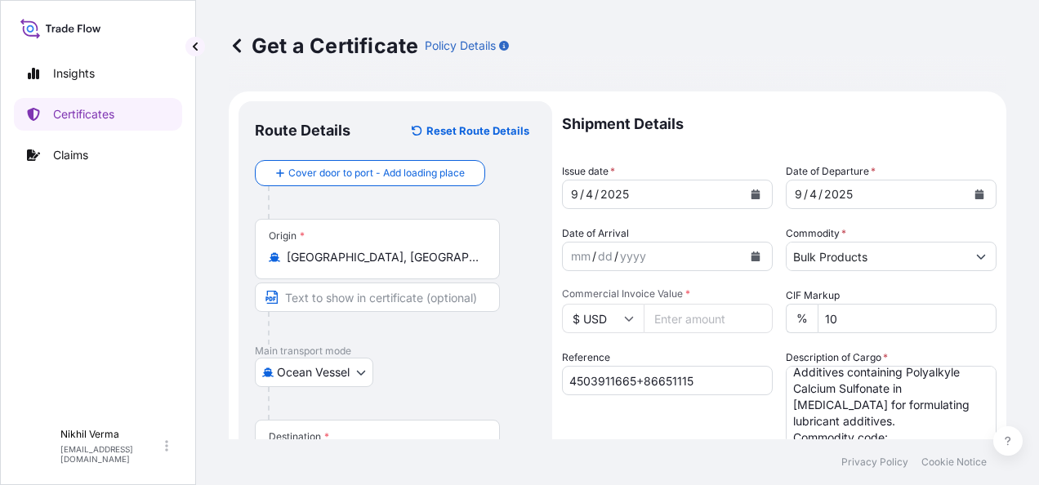
click at [626, 366] on input "4503911665+86651115" at bounding box center [667, 380] width 211 height 29
click at [644, 304] on input "Commercial Invoice Value *" at bounding box center [708, 318] width 129 height 29
paste input "135893.08"
type input "135893.08"
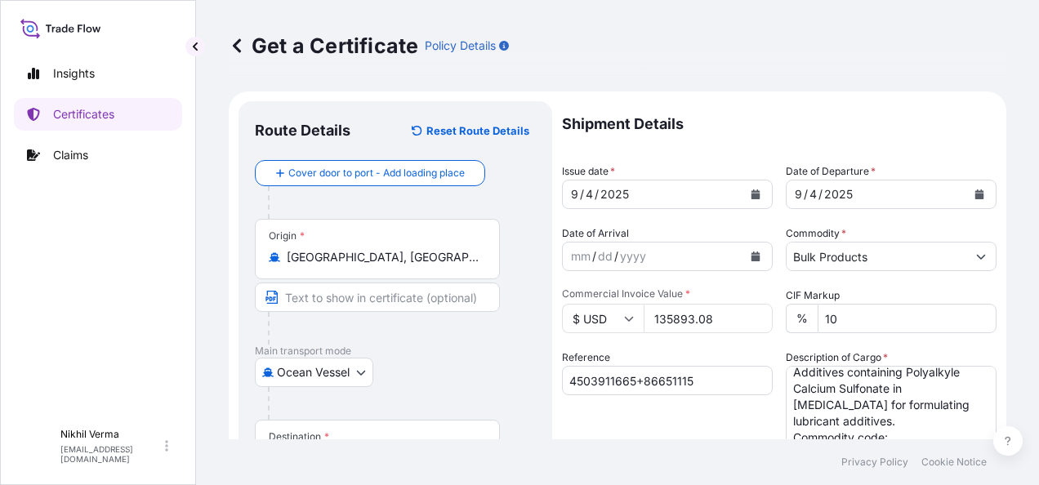
click at [716, 311] on div "Shipment Details Issue date * 9 / 4 / 2025 Date of Departure * 9 / 4 / 2025 Dat…" at bounding box center [779, 490] width 435 height 778
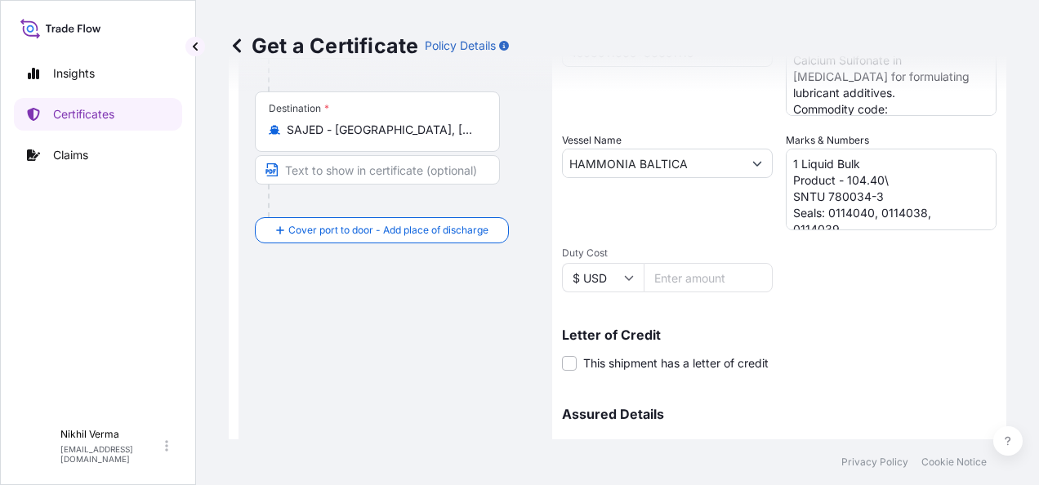
scroll to position [408, 0]
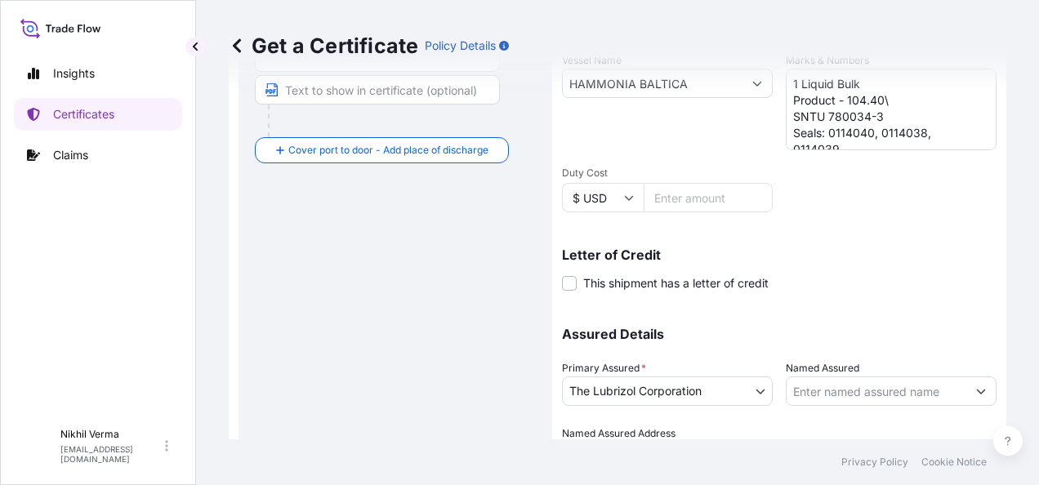
click at [833, 338] on div "Assured Details Primary Assured * The Lubrizol Corporation The Lubrizol Corpora…" at bounding box center [779, 389] width 435 height 163
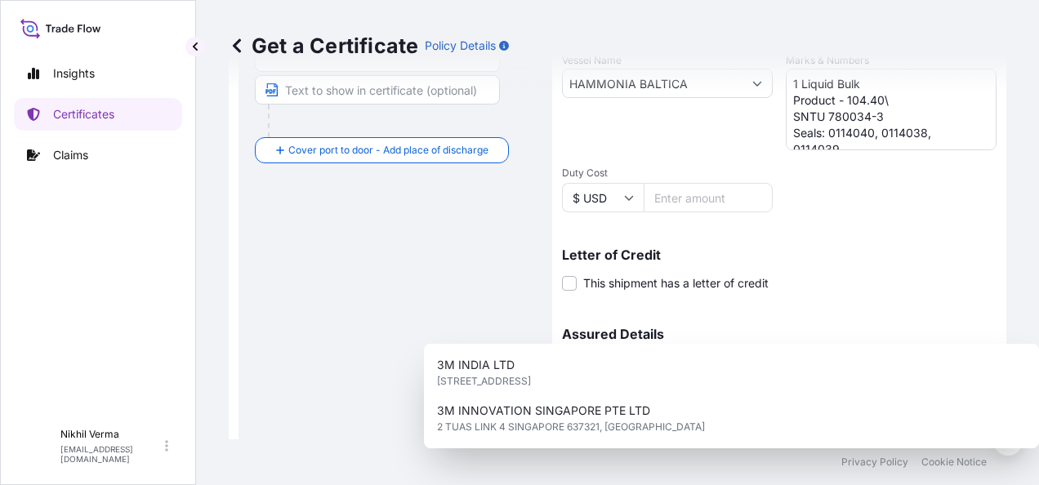
click at [822, 377] on input "Named Assured" at bounding box center [877, 391] width 180 height 29
click at [881, 308] on div "Assured Details Primary Assured * The Lubrizol Corporation The Lubrizol Corpora…" at bounding box center [779, 389] width 435 height 163
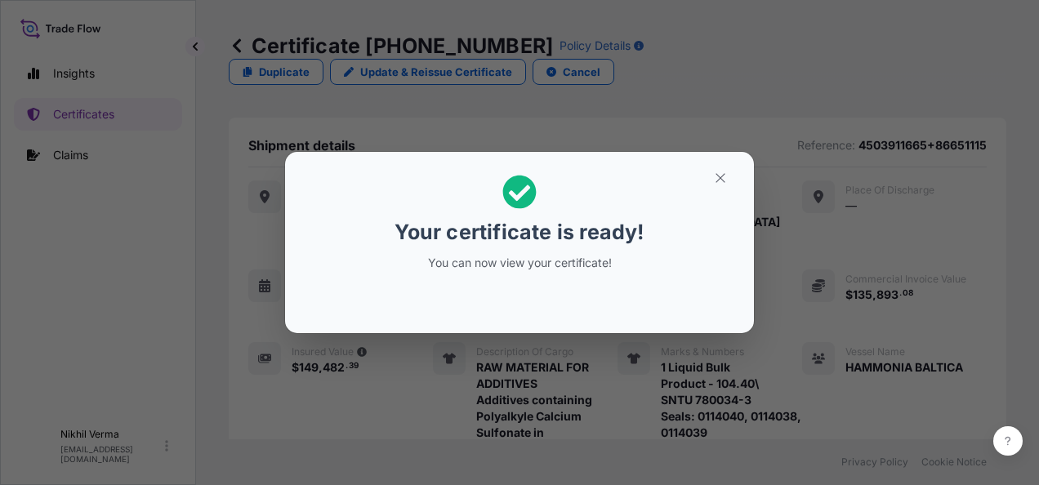
click at [543, 273] on div "Your certificate is ready! You can now view your certificate!" at bounding box center [520, 223] width 252 height 116
click at [783, 376] on div "Your certificate is ready! You can now view your certificate!" at bounding box center [519, 242] width 1039 height 485
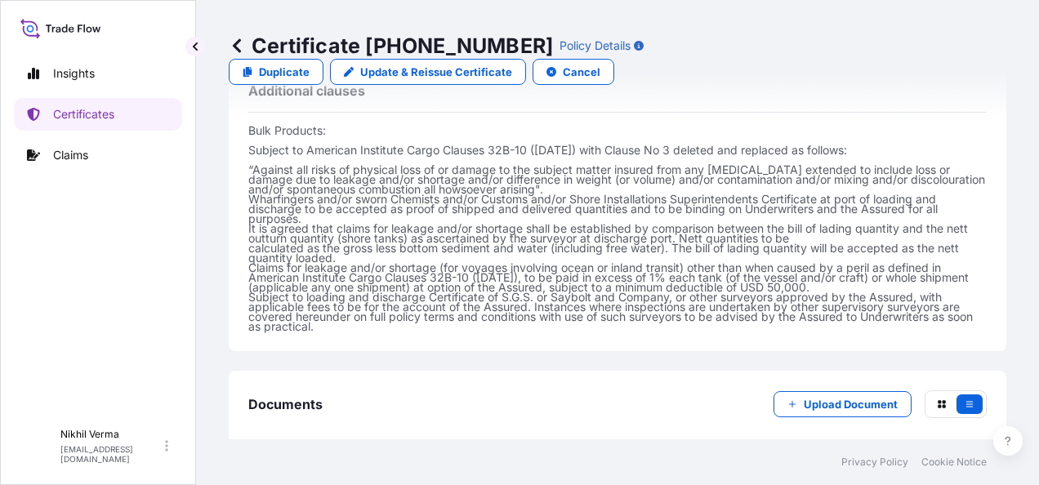
scroll to position [717, 0]
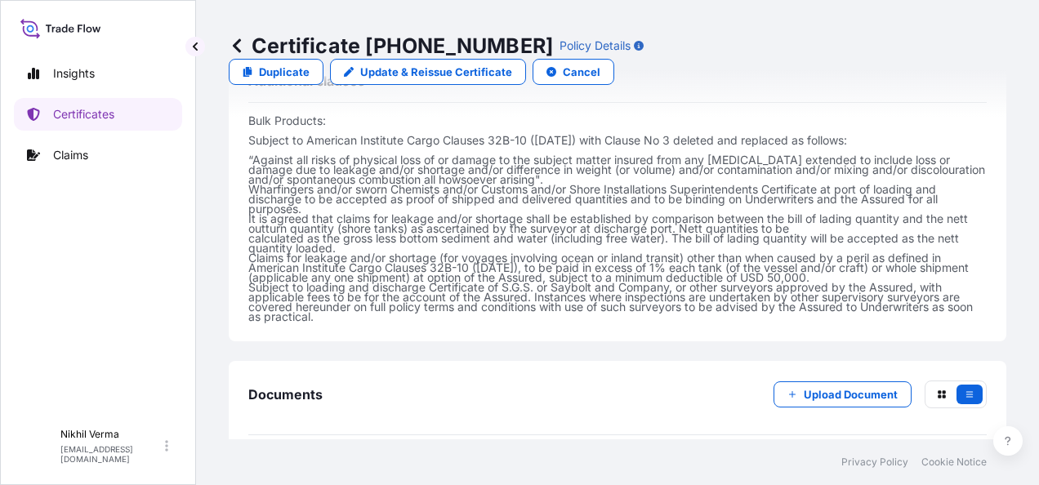
click at [295, 465] on span "Certificate" at bounding box center [321, 473] width 59 height 16
click at [909, 465] on p "Try again." at bounding box center [914, 473] width 52 height 16
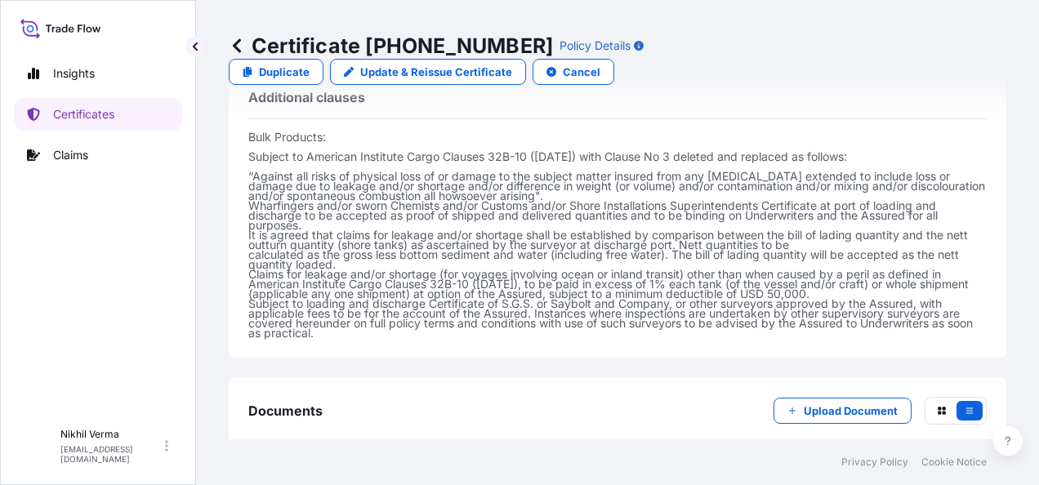
scroll to position [704, 0]
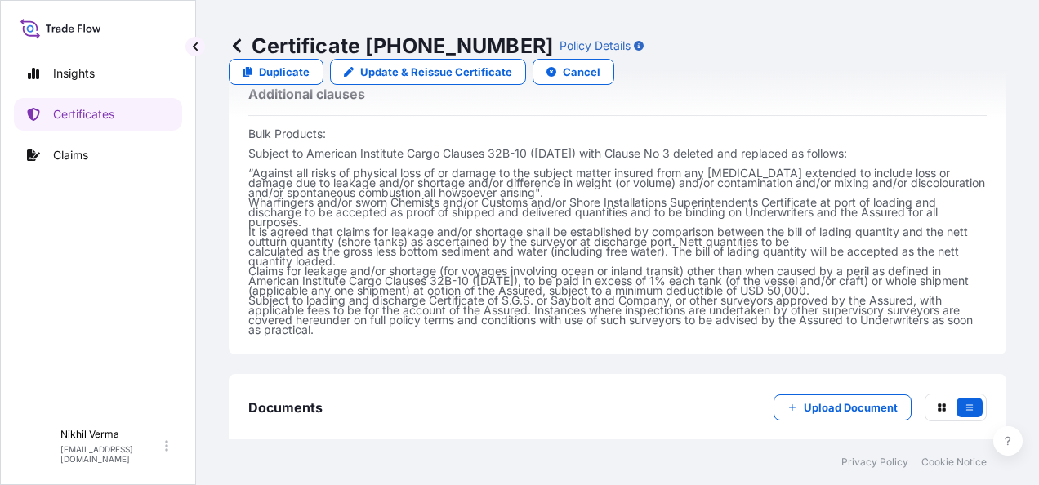
click at [304, 478] on span "Certificate" at bounding box center [321, 486] width 59 height 16
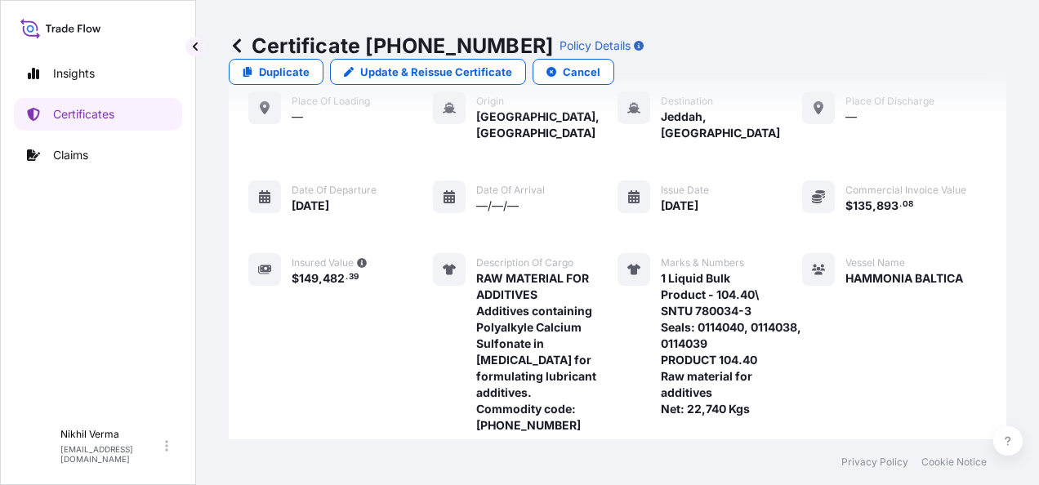
scroll to position [0, 0]
